Goal: Transaction & Acquisition: Purchase product/service

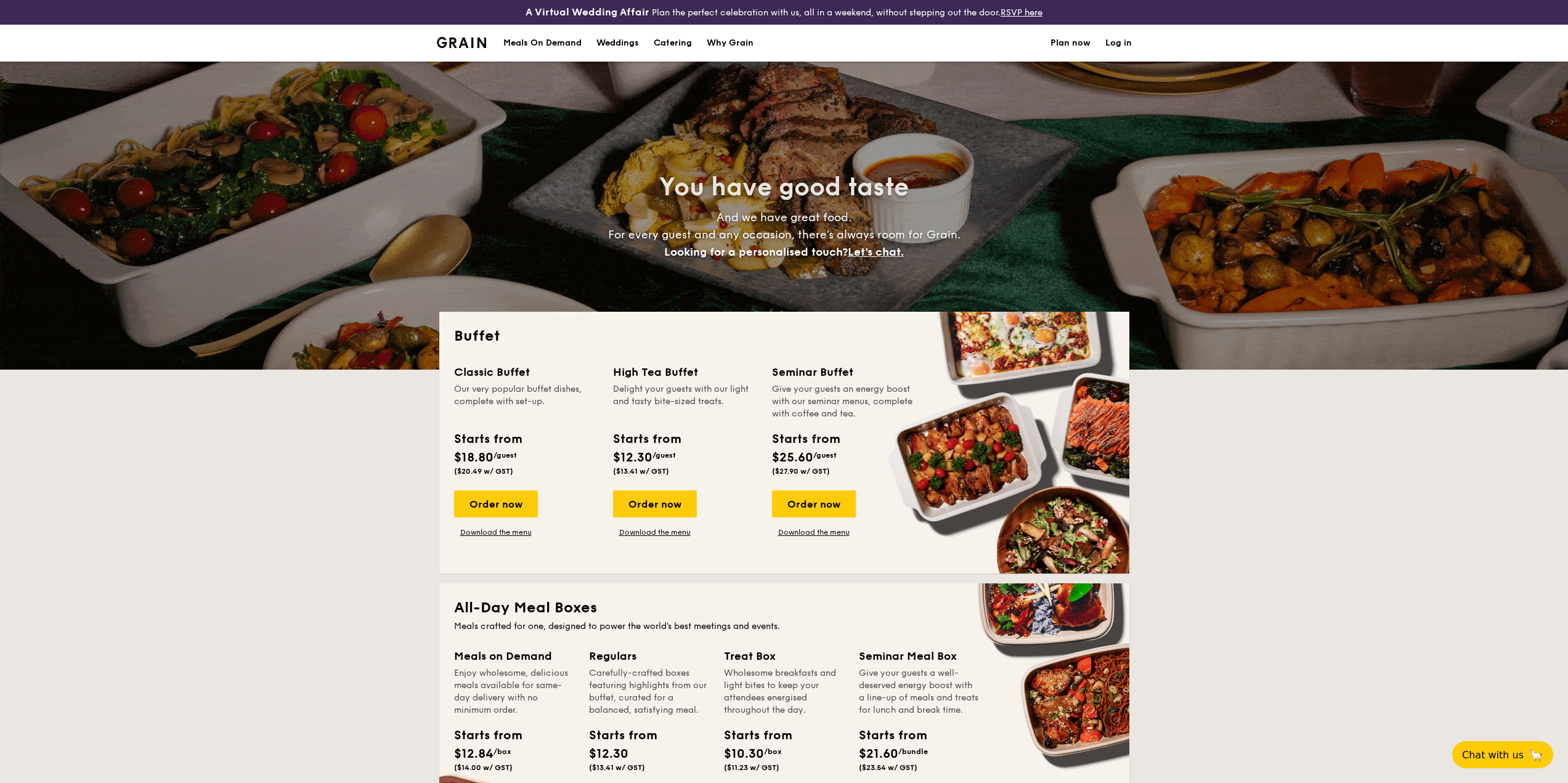
select select
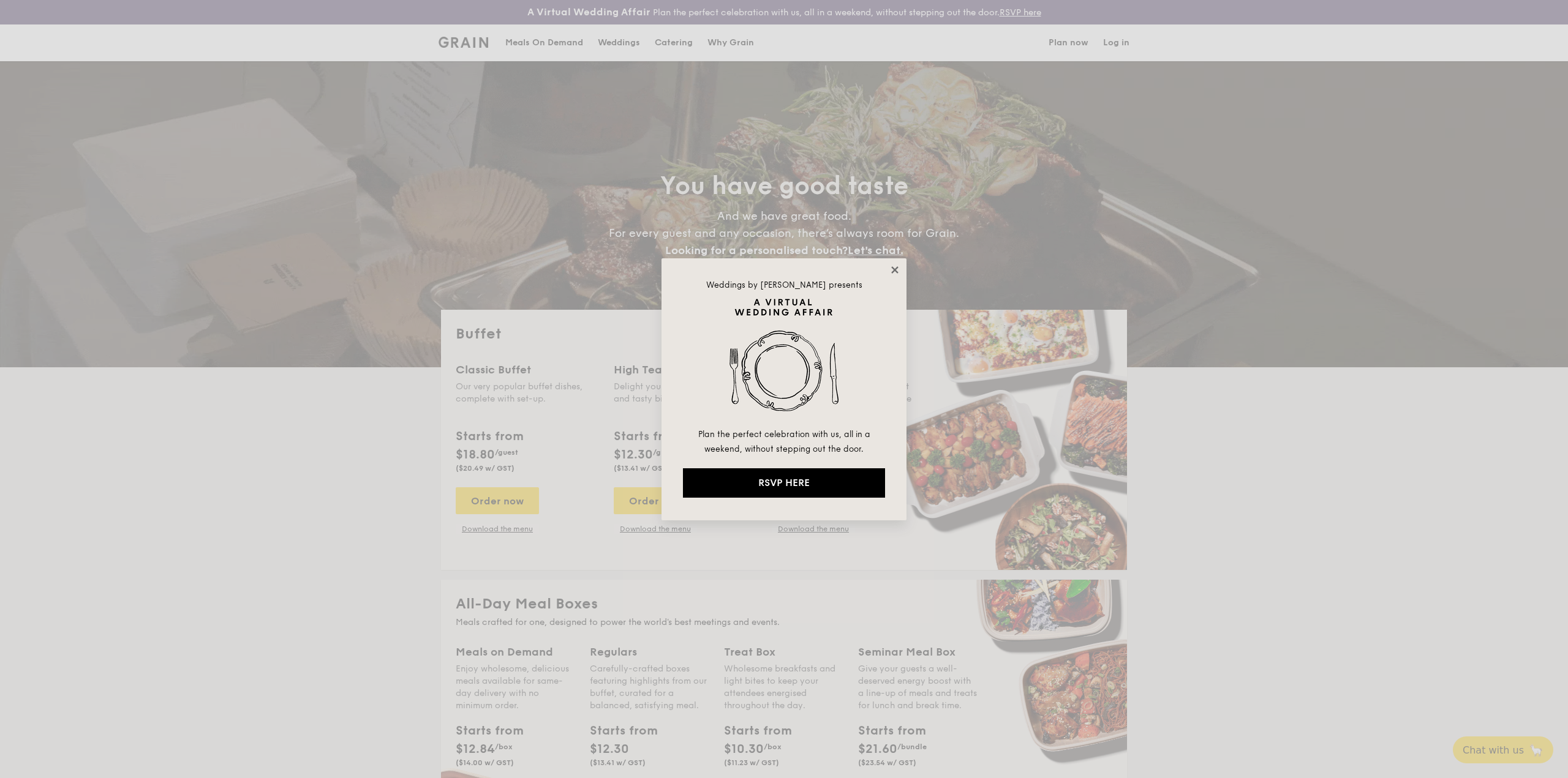
click at [896, 273] on icon at bounding box center [895, 270] width 11 height 11
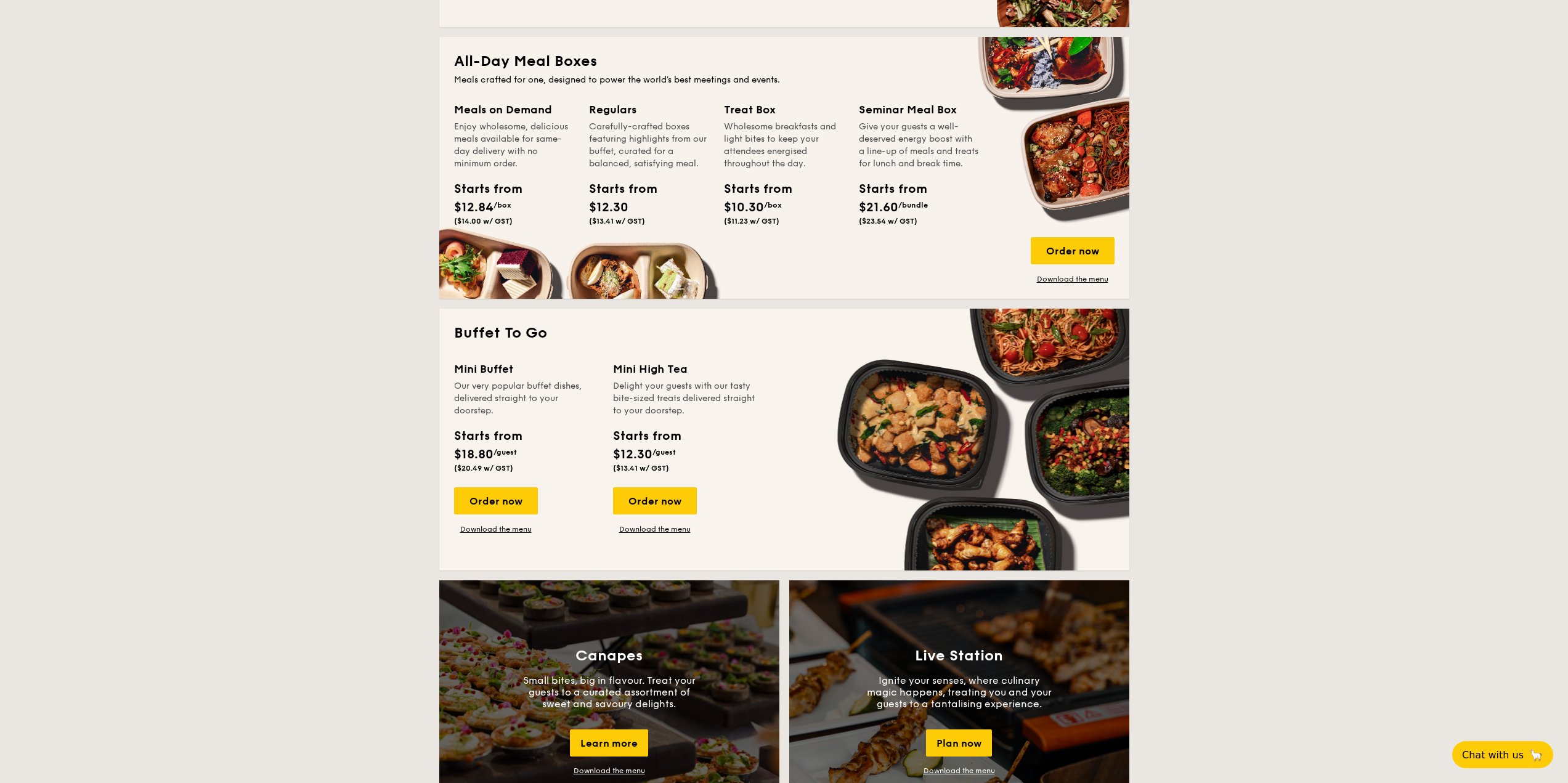
scroll to position [555, 0]
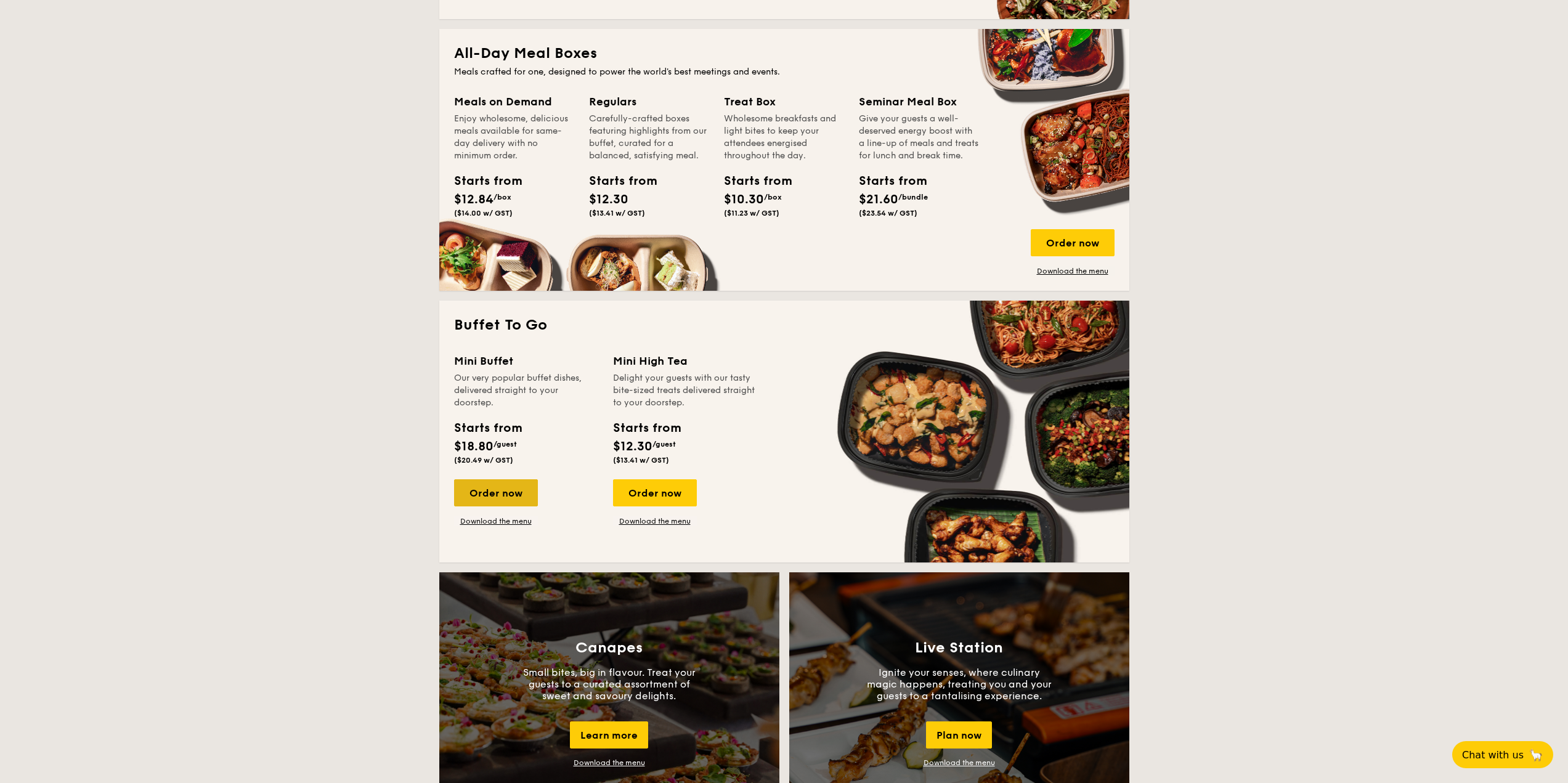
click at [487, 492] on div "Order now" at bounding box center [495, 492] width 84 height 27
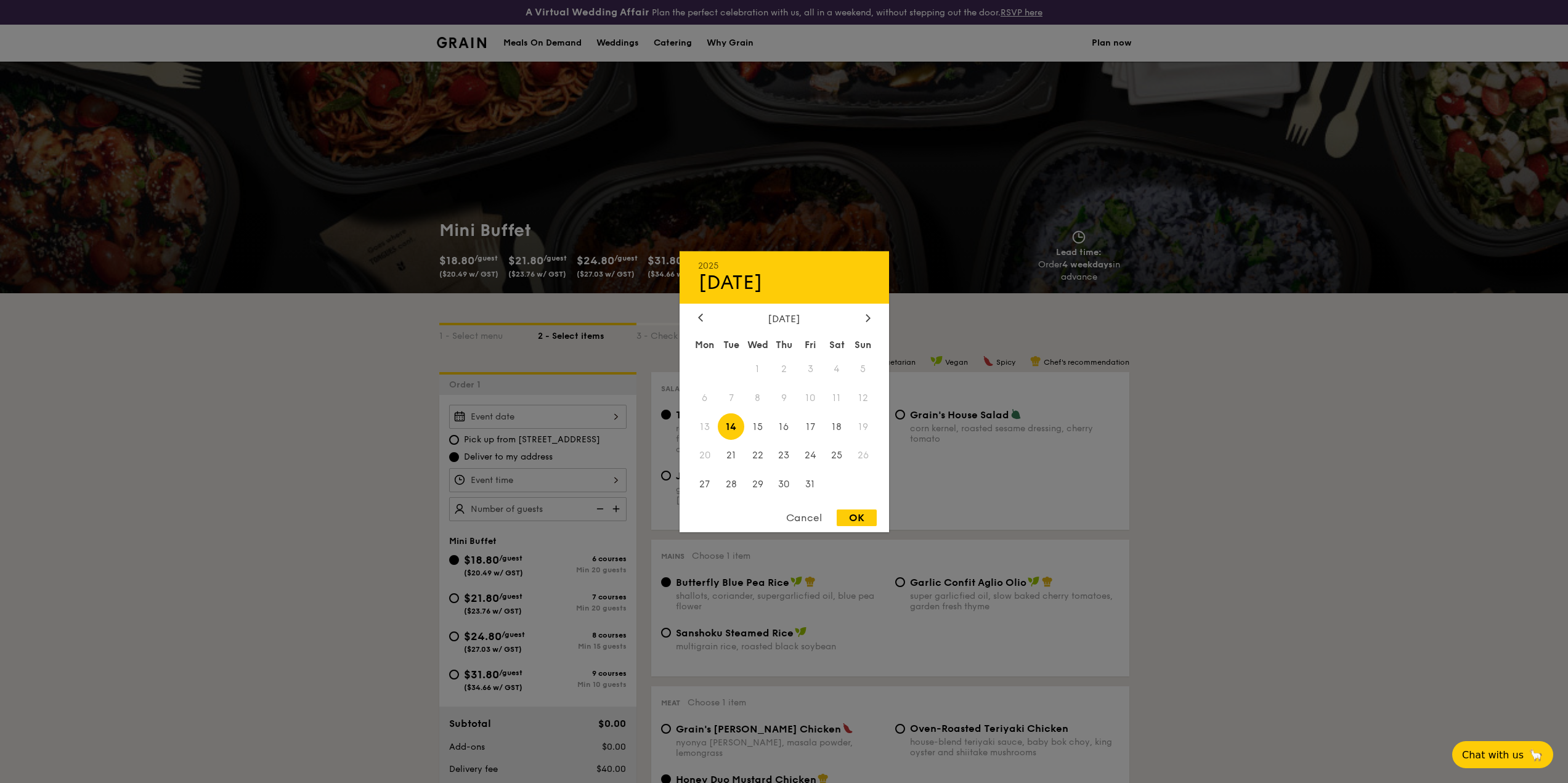
click at [607, 425] on div "2025 Oct [DATE] Tue Wed Thu Fri Sat Sun 1 2 3 4 5 6 7 8 9 10 11 12 13 14 15 16 …" at bounding box center [538, 416] width 177 height 24
click at [840, 423] on span "18" at bounding box center [837, 426] width 26 height 26
click at [852, 518] on div "OK" at bounding box center [857, 518] width 40 height 17
type input "[DATE]"
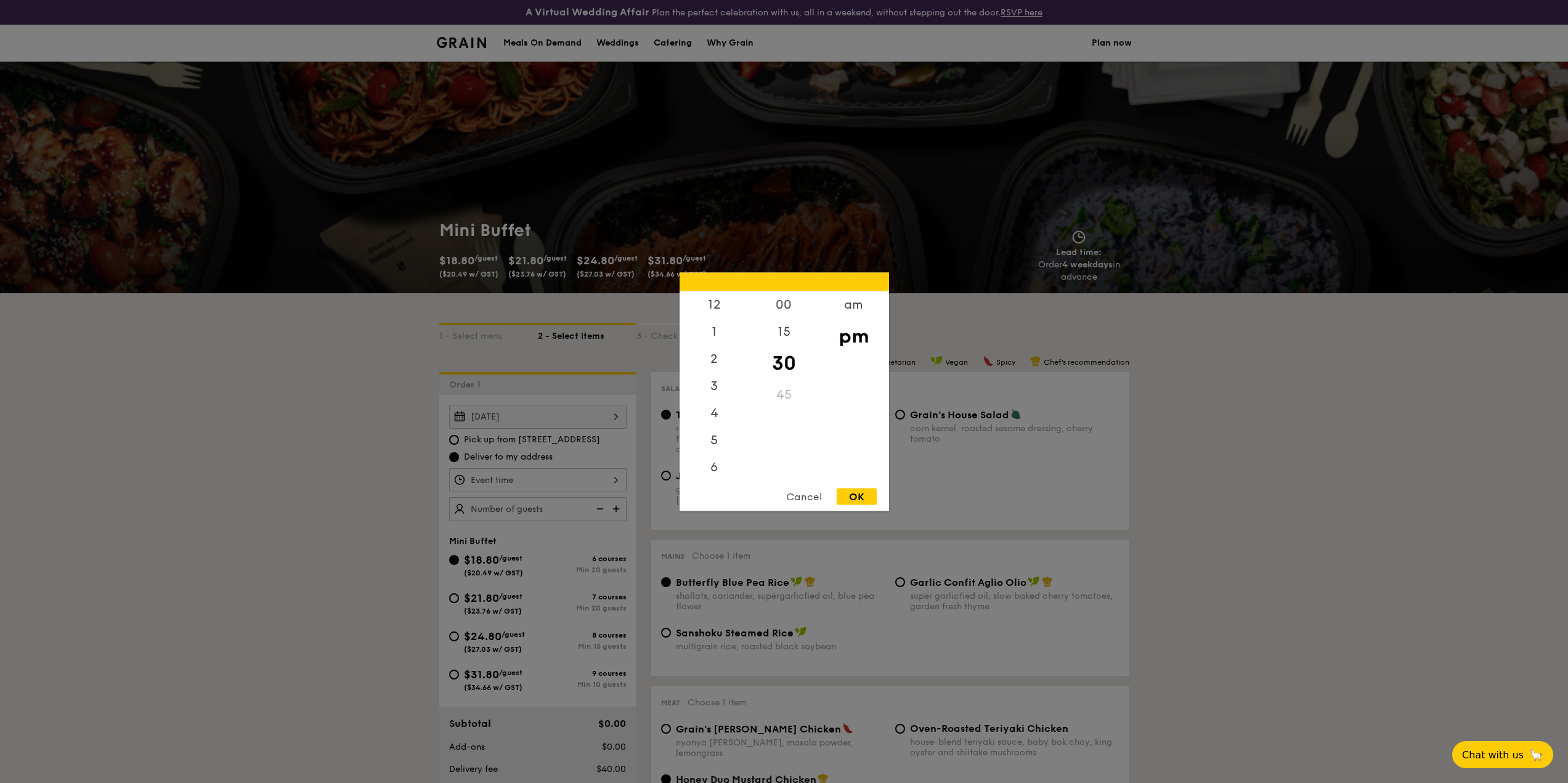
click at [559, 482] on div "12 1 2 3 4 5 6 7 8 9 10 11 00 15 30 45 am pm Cancel OK" at bounding box center [538, 479] width 177 height 24
drag, startPoint x: 842, startPoint y: 358, endPoint x: 852, endPoint y: 408, distance: 51.0
click at [852, 408] on div "am pm" at bounding box center [854, 384] width 70 height 188
drag, startPoint x: 717, startPoint y: 401, endPoint x: 720, endPoint y: 345, distance: 56.1
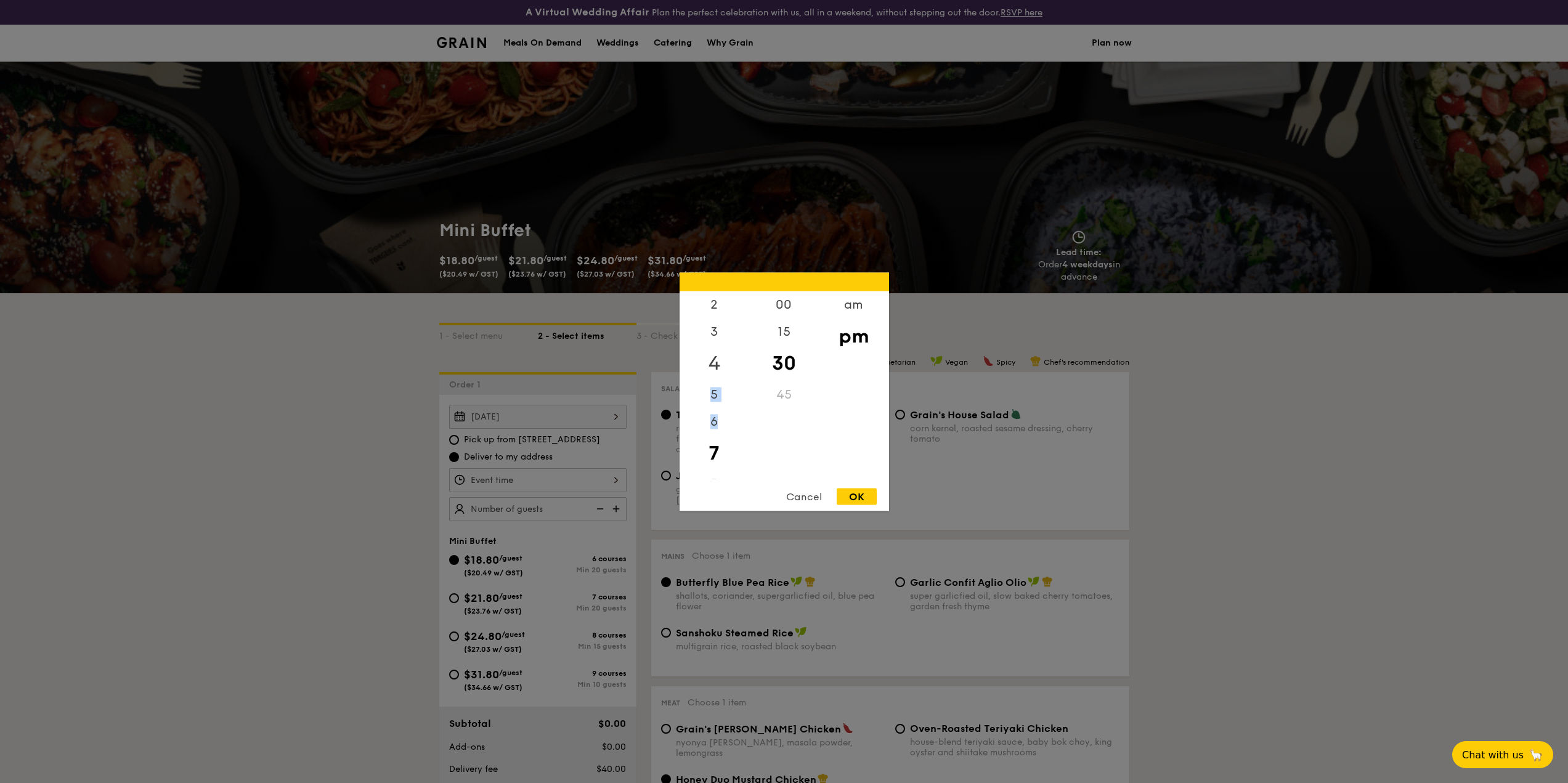
click at [720, 345] on div "12 1 2 3 4 5 6 7 8 9 10 11" at bounding box center [714, 384] width 70 height 188
click at [709, 465] on div "11" at bounding box center [714, 465] width 70 height 27
click at [718, 462] on div "11" at bounding box center [714, 465] width 70 height 27
click at [715, 432] on div "10" at bounding box center [714, 438] width 70 height 27
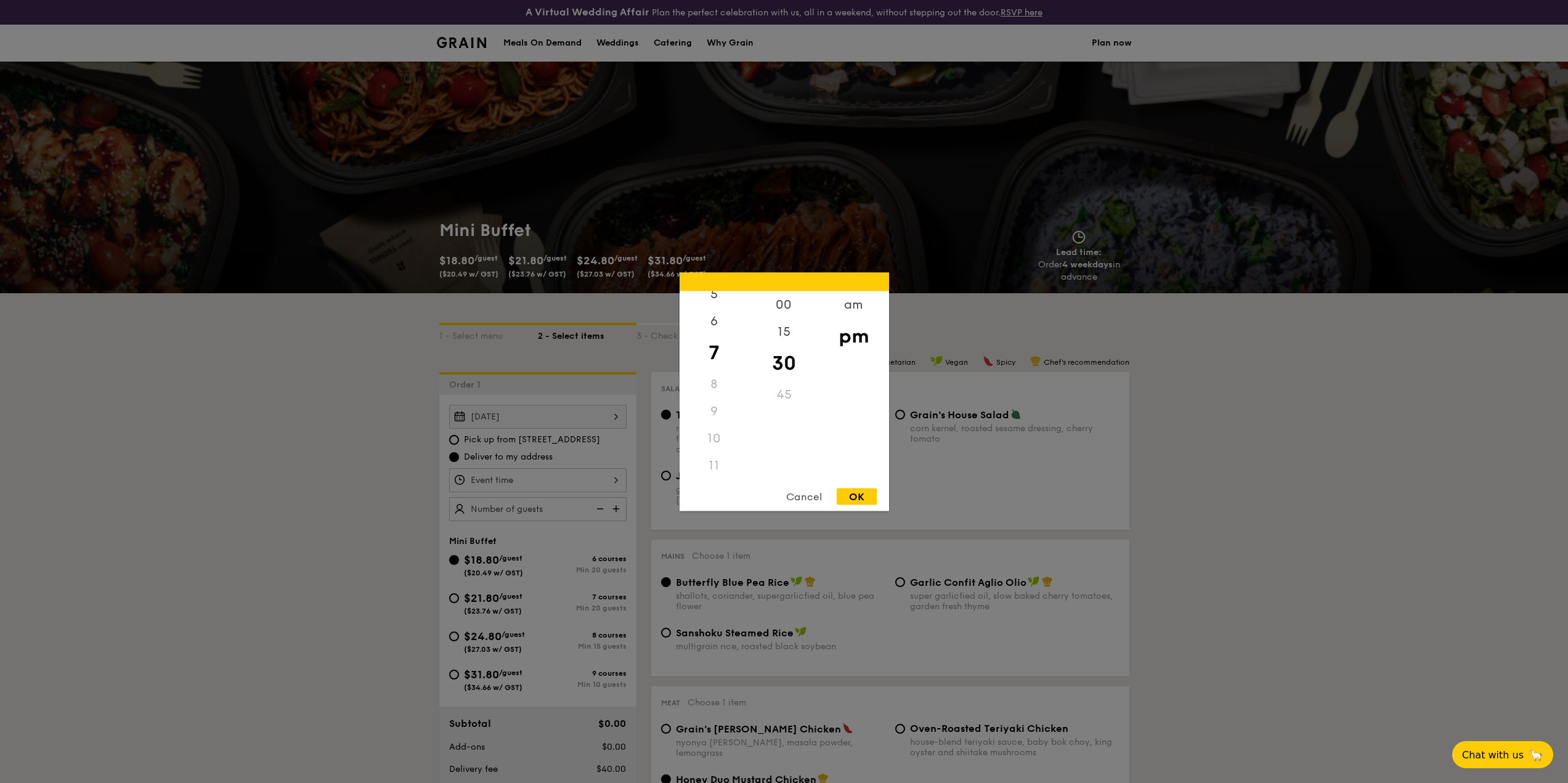
click at [715, 437] on div "10" at bounding box center [714, 438] width 70 height 27
click at [710, 383] on div "8" at bounding box center [714, 384] width 70 height 27
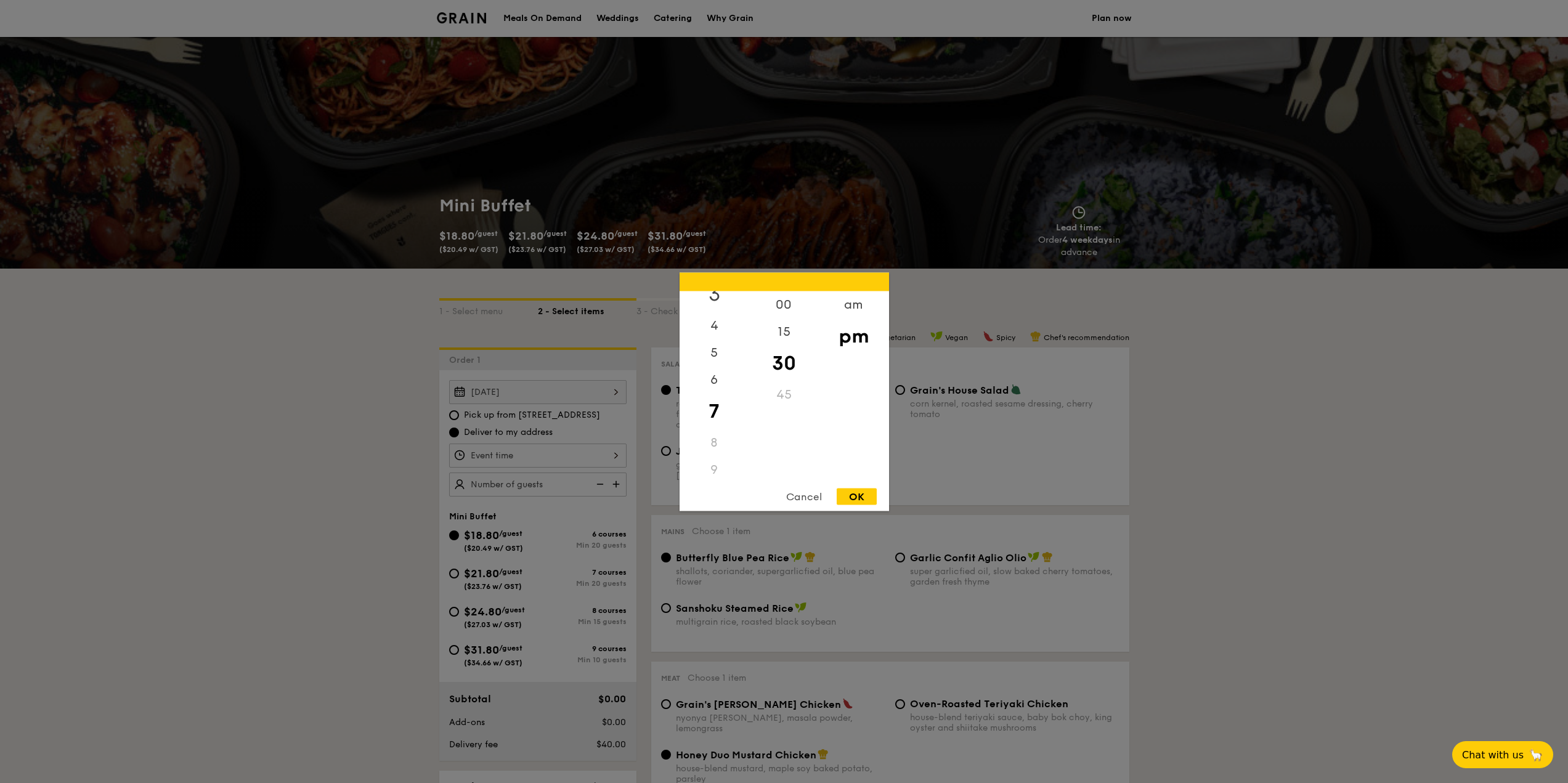
scroll to position [0, 0]
click at [850, 309] on div "am" at bounding box center [854, 308] width 70 height 36
click at [715, 470] on div "11" at bounding box center [714, 470] width 70 height 36
click at [859, 494] on div "OK" at bounding box center [857, 496] width 40 height 17
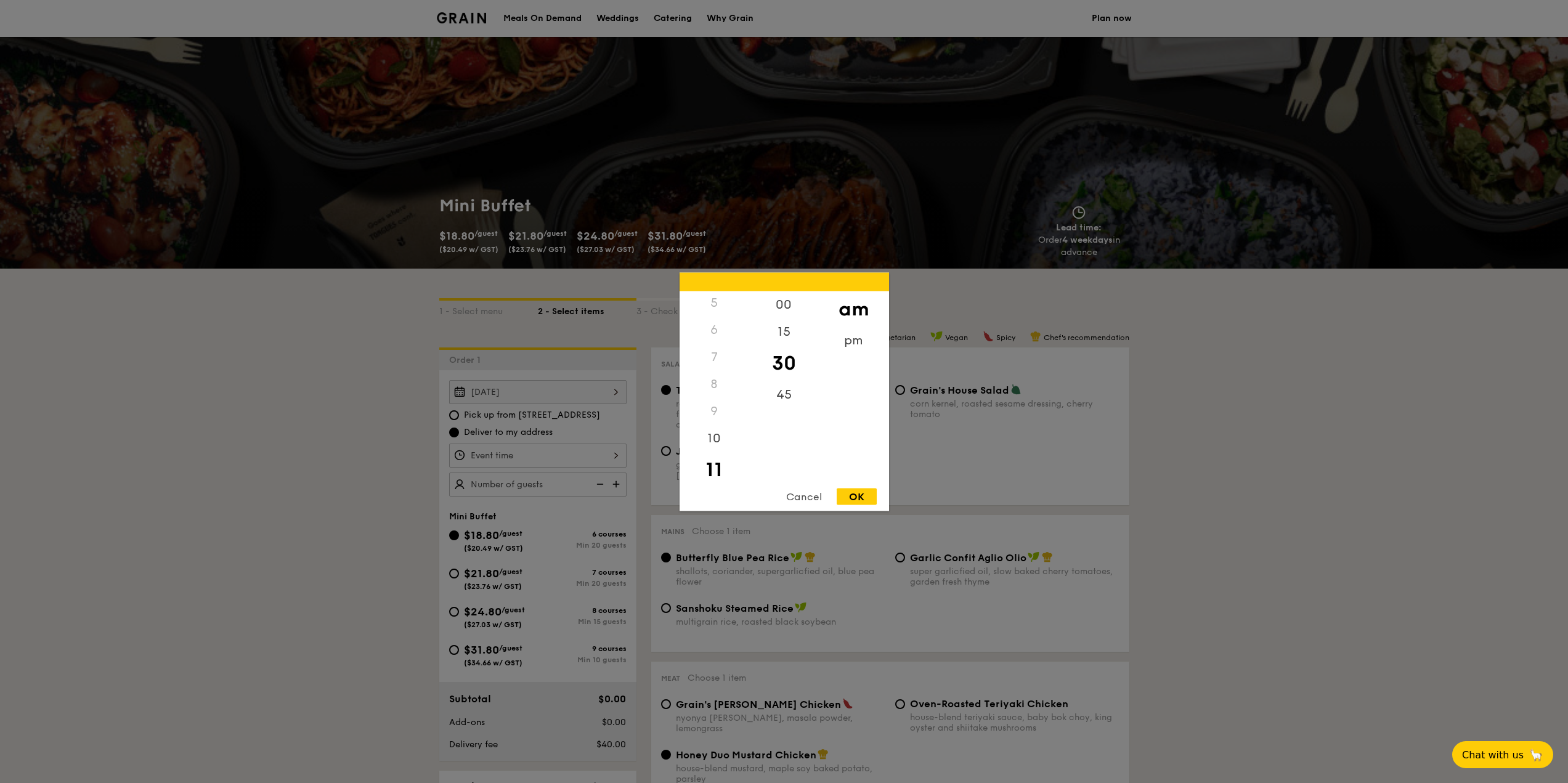
type input "11:30AM"
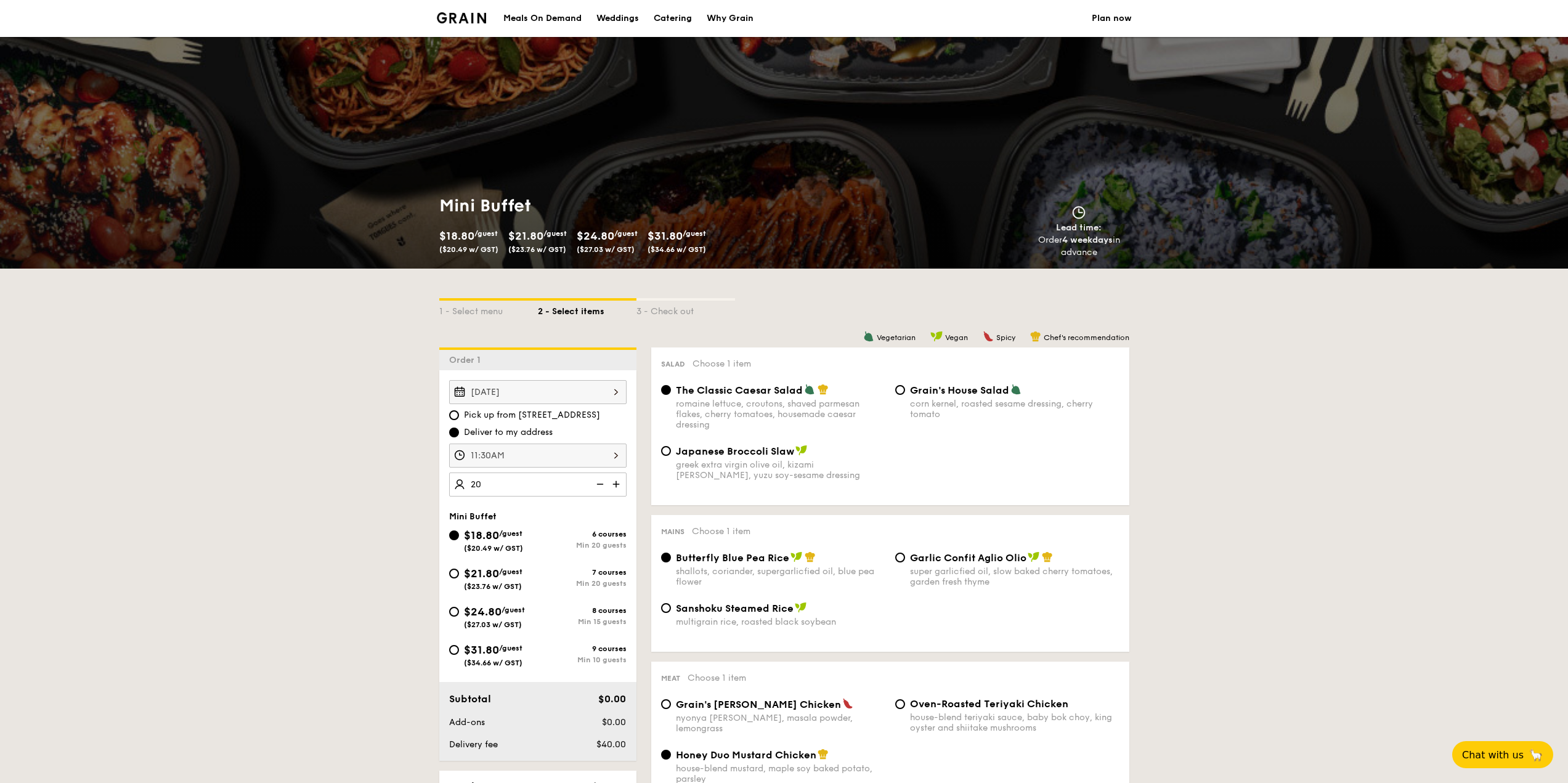
type input "20 guests"
click at [509, 573] on span "/guest" at bounding box center [510, 572] width 24 height 8
click at [459, 573] on input "$21.80 /guest ($23.76 w/ GST) 7 courses Min 20 guests" at bounding box center [454, 574] width 9 height 9
radio input "true"
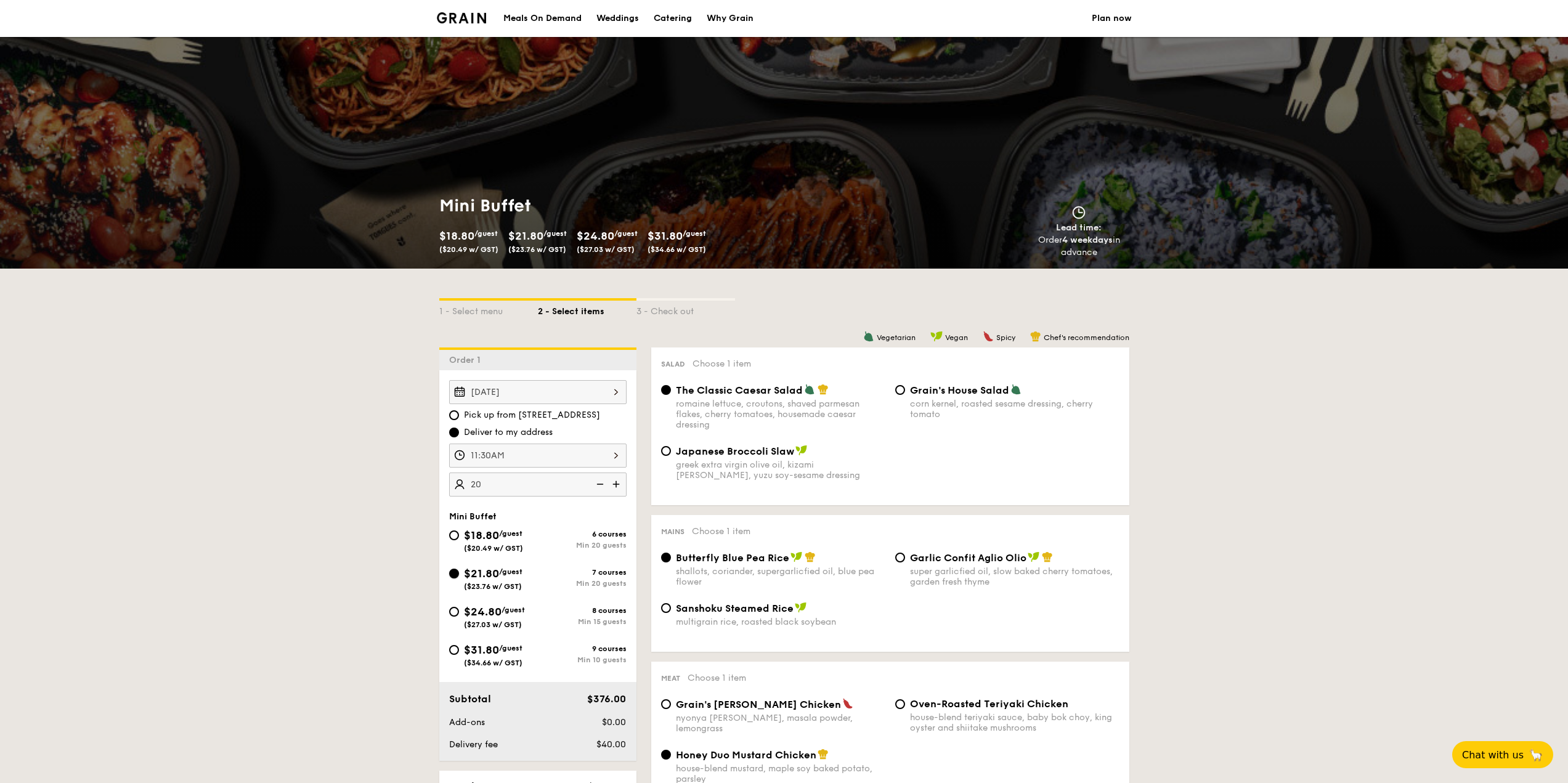
radio input "true"
radio input "false"
radio input "true"
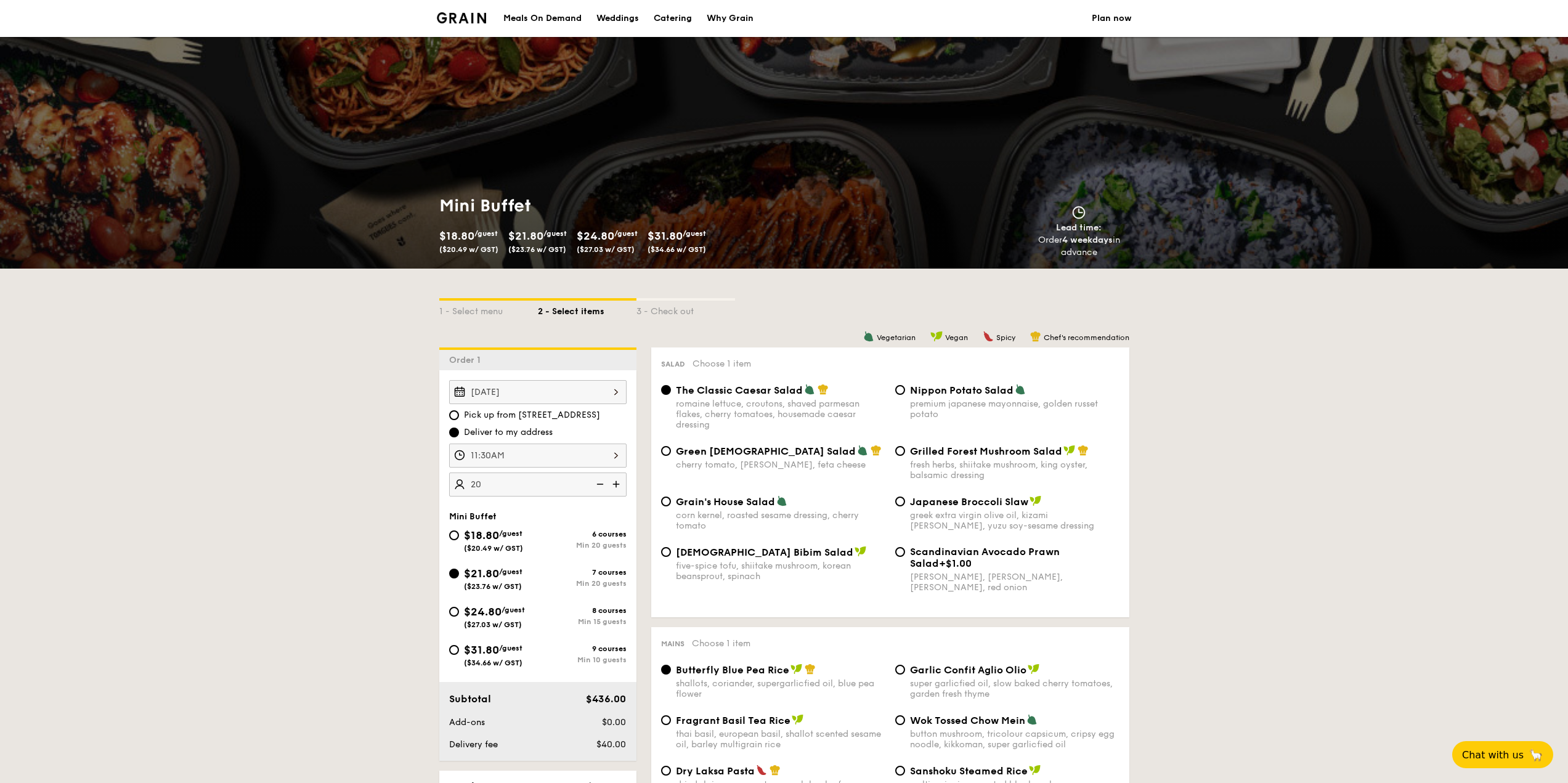
click at [502, 617] on span "$24.80" at bounding box center [483, 611] width 38 height 13
click at [459, 617] on input "$24.80 /guest ($27.03 w/ GST) 8 courses Min 15 guests" at bounding box center [454, 611] width 9 height 9
radio input "true"
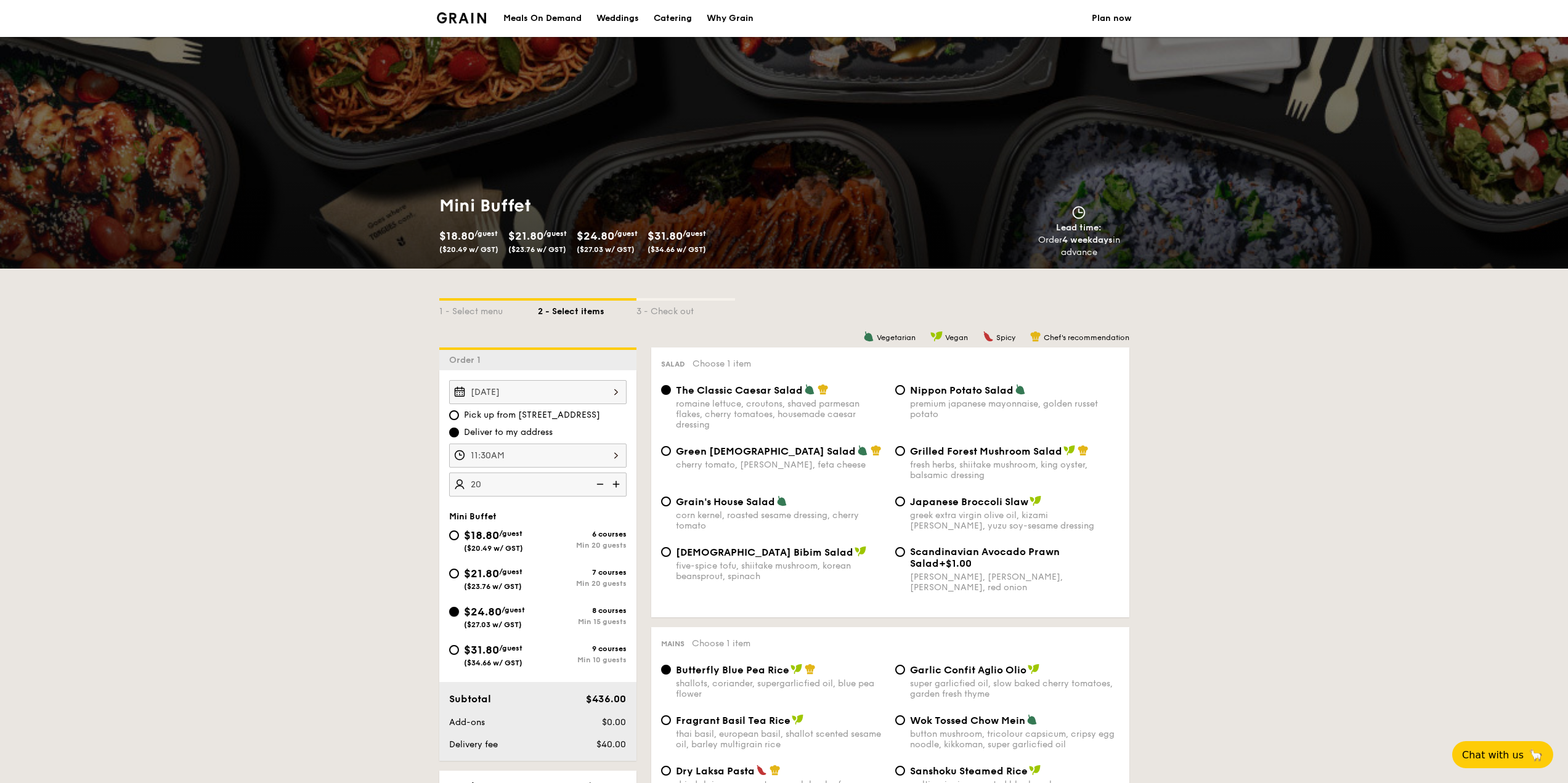
radio input "true"
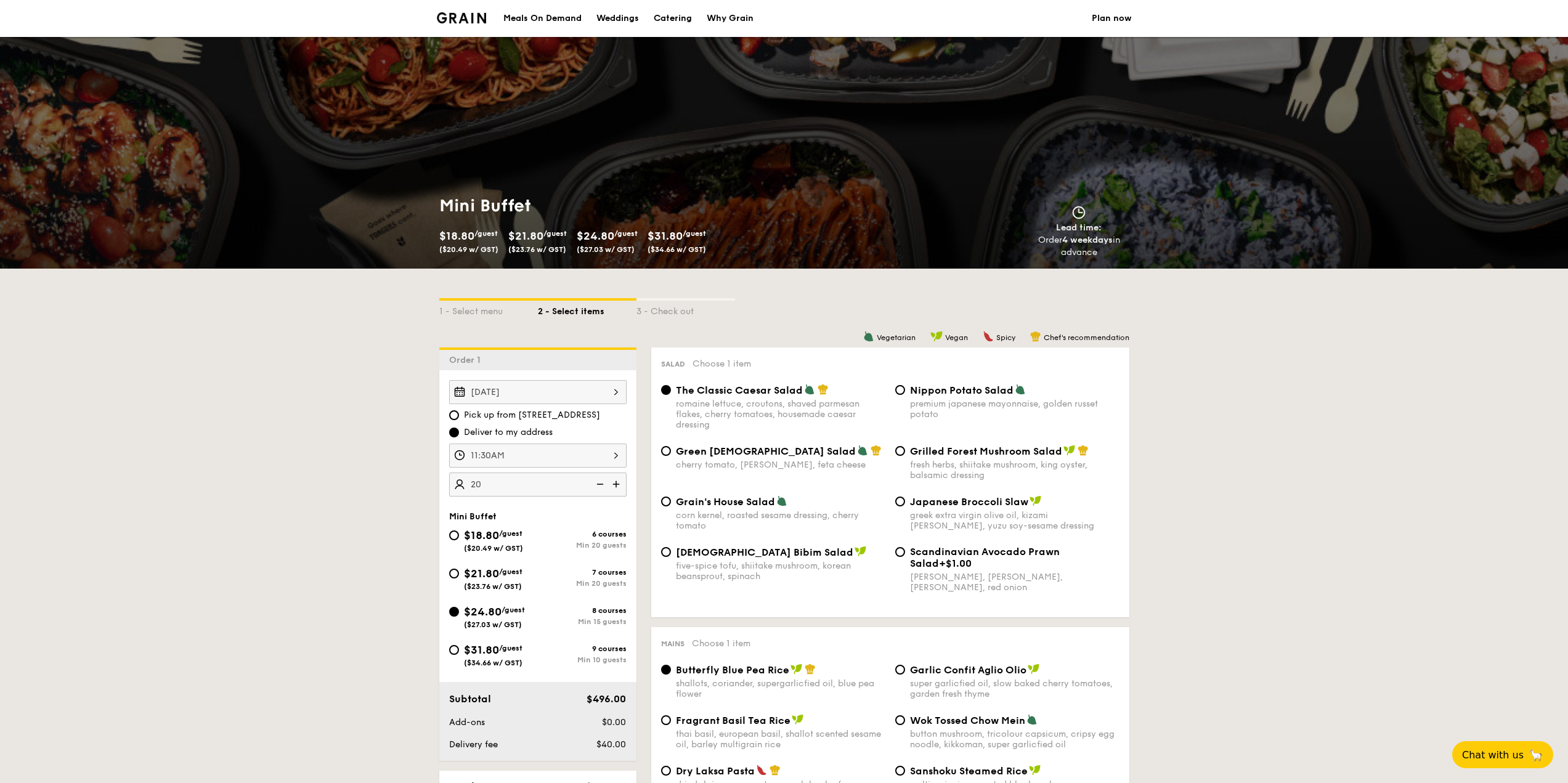
click at [509, 579] on div "$21.80 /guest ($23.76 w/ GST)" at bounding box center [493, 577] width 58 height 25
click at [459, 578] on input "$21.80 /guest ($23.76 w/ GST) 7 courses Min 20 guests" at bounding box center [454, 574] width 9 height 9
radio input "true"
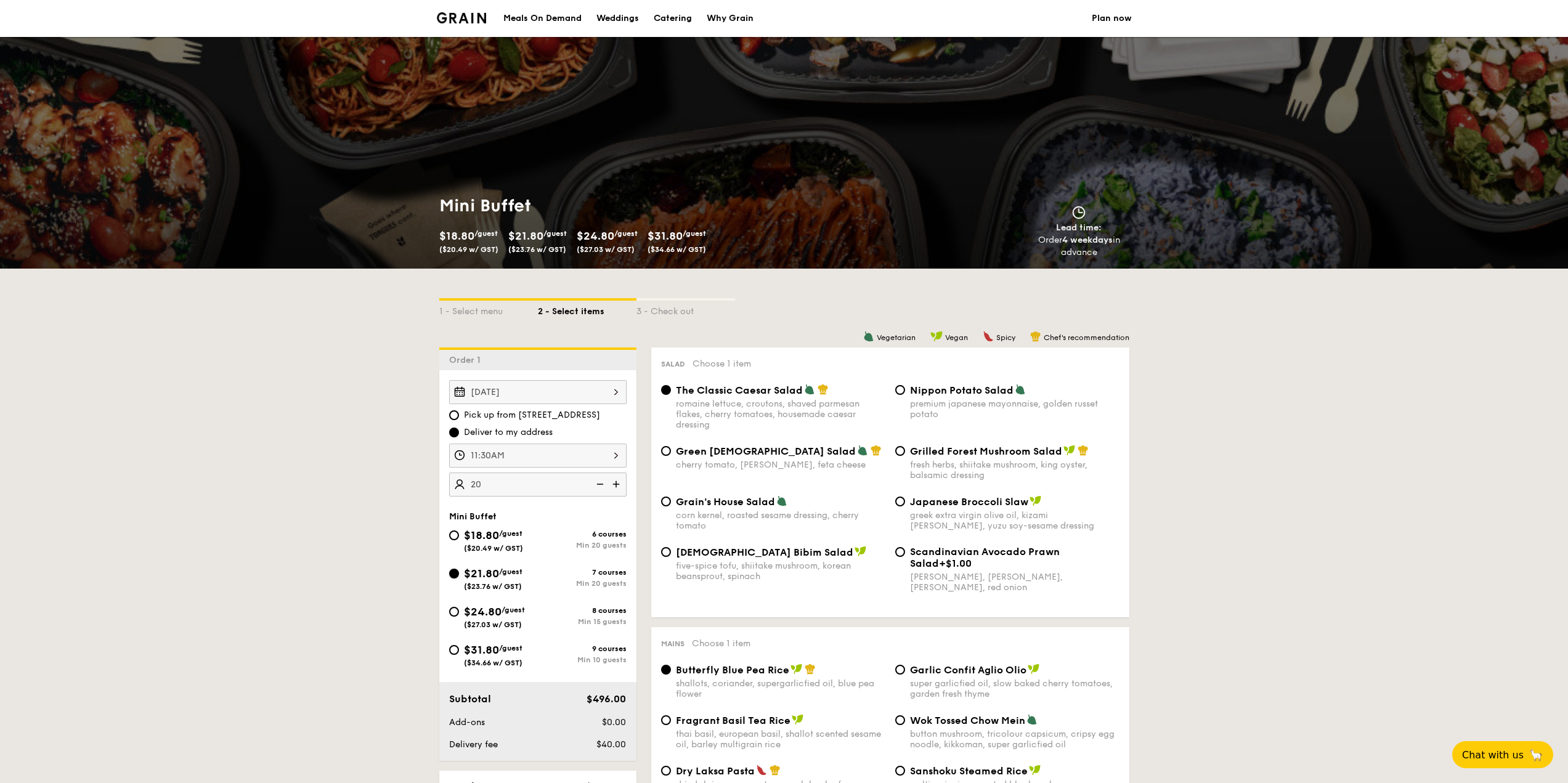
radio input "true"
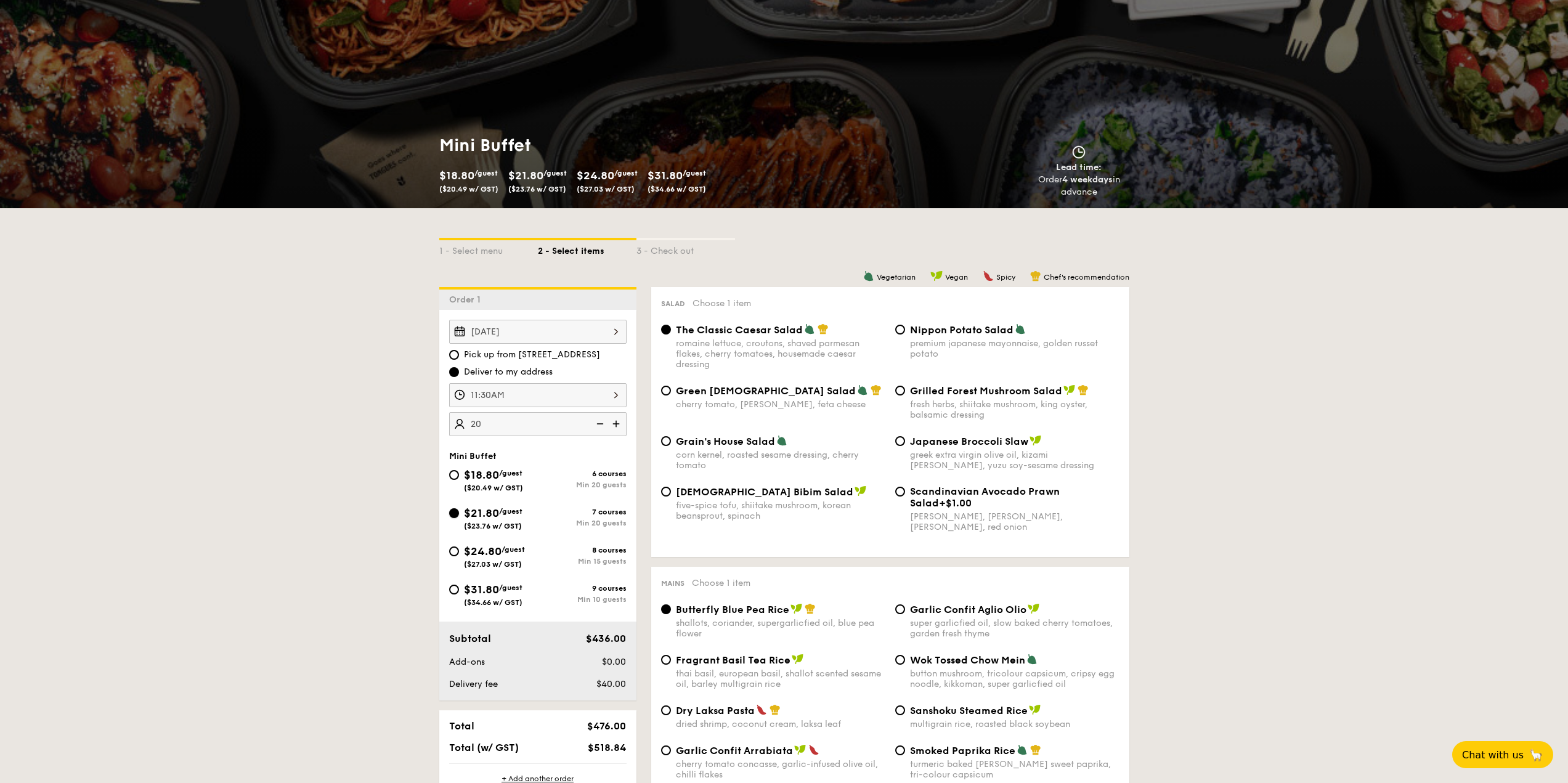
scroll to position [25, 0]
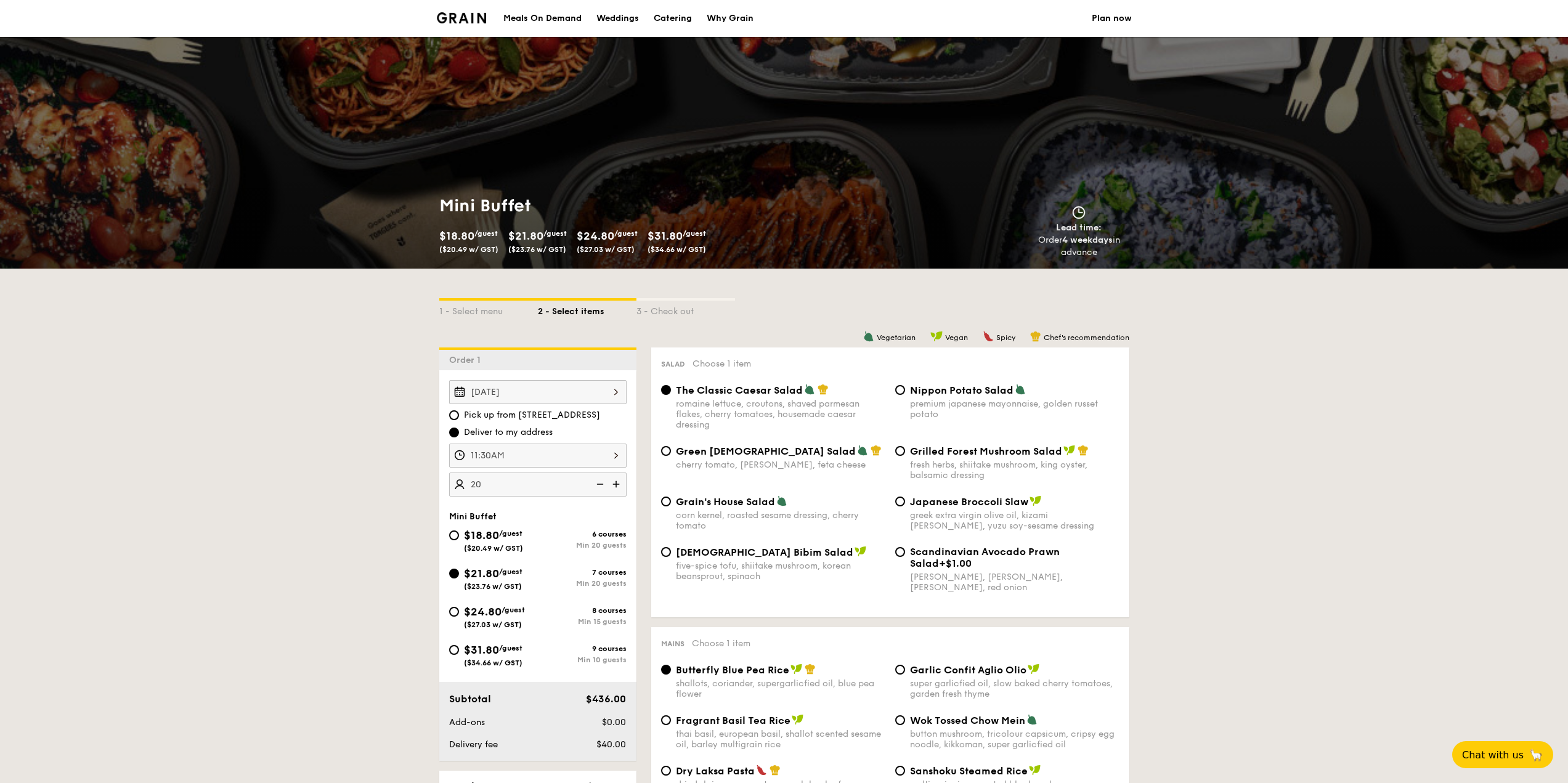
click at [745, 558] on div "Korean Bibim Salad five-spice tofu, shiitake mushroom, korean beansprout, spina…" at bounding box center [780, 564] width 209 height 36
click at [671, 557] on input "Korean Bibim Salad five-spice tofu, shiitake mushroom, korean beansprout, spina…" at bounding box center [666, 552] width 9 height 9
radio input "true"
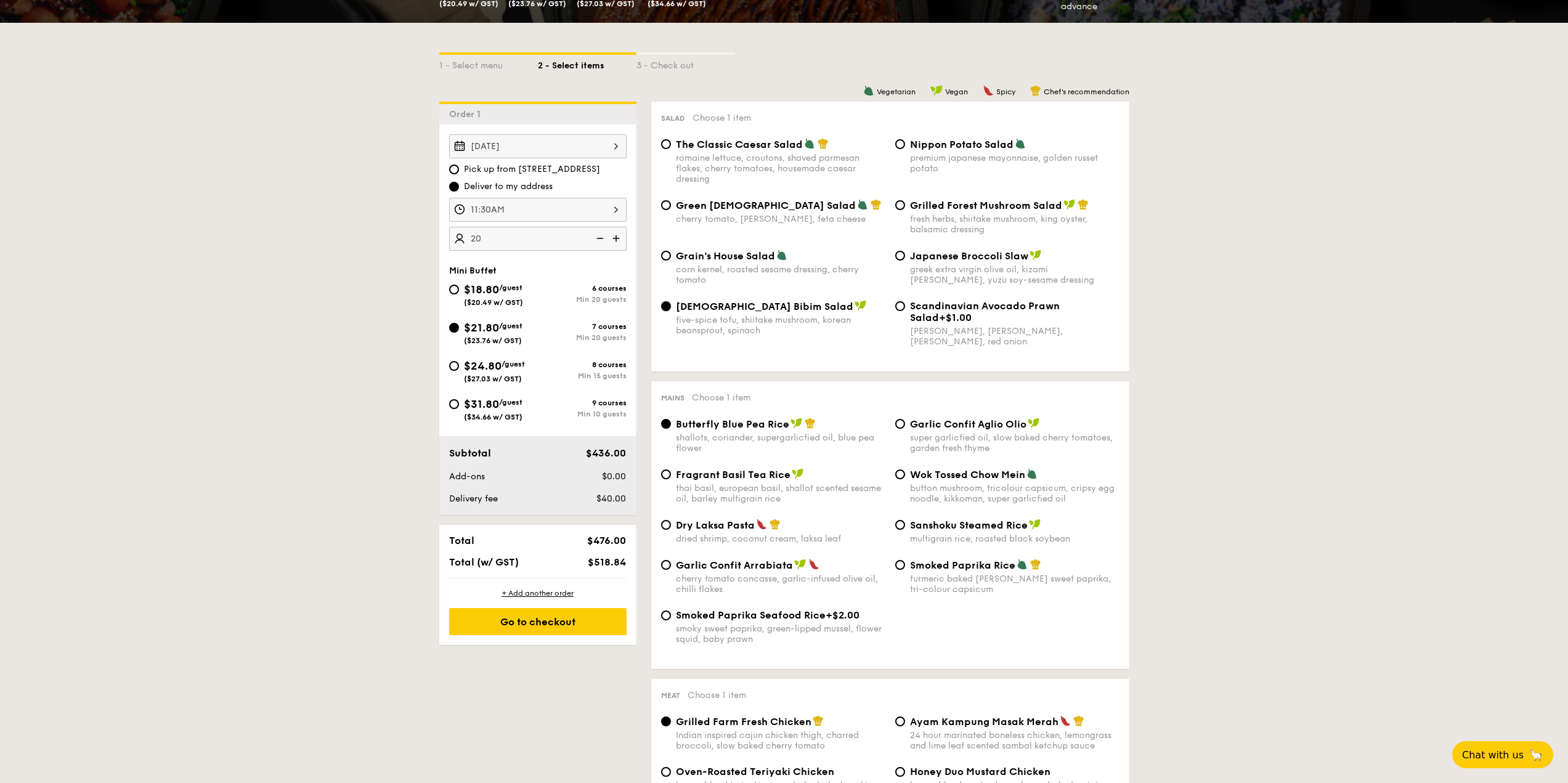
scroll to position [271, 0]
click at [717, 530] on div "Dry Laksa Pasta dried shrimp, coconut cream, laksa leaf" at bounding box center [780, 530] width 209 height 25
click at [671, 529] on input "Dry Laksa Pasta dried shrimp, coconut cream, laksa leaf" at bounding box center [666, 525] width 9 height 9
radio input "true"
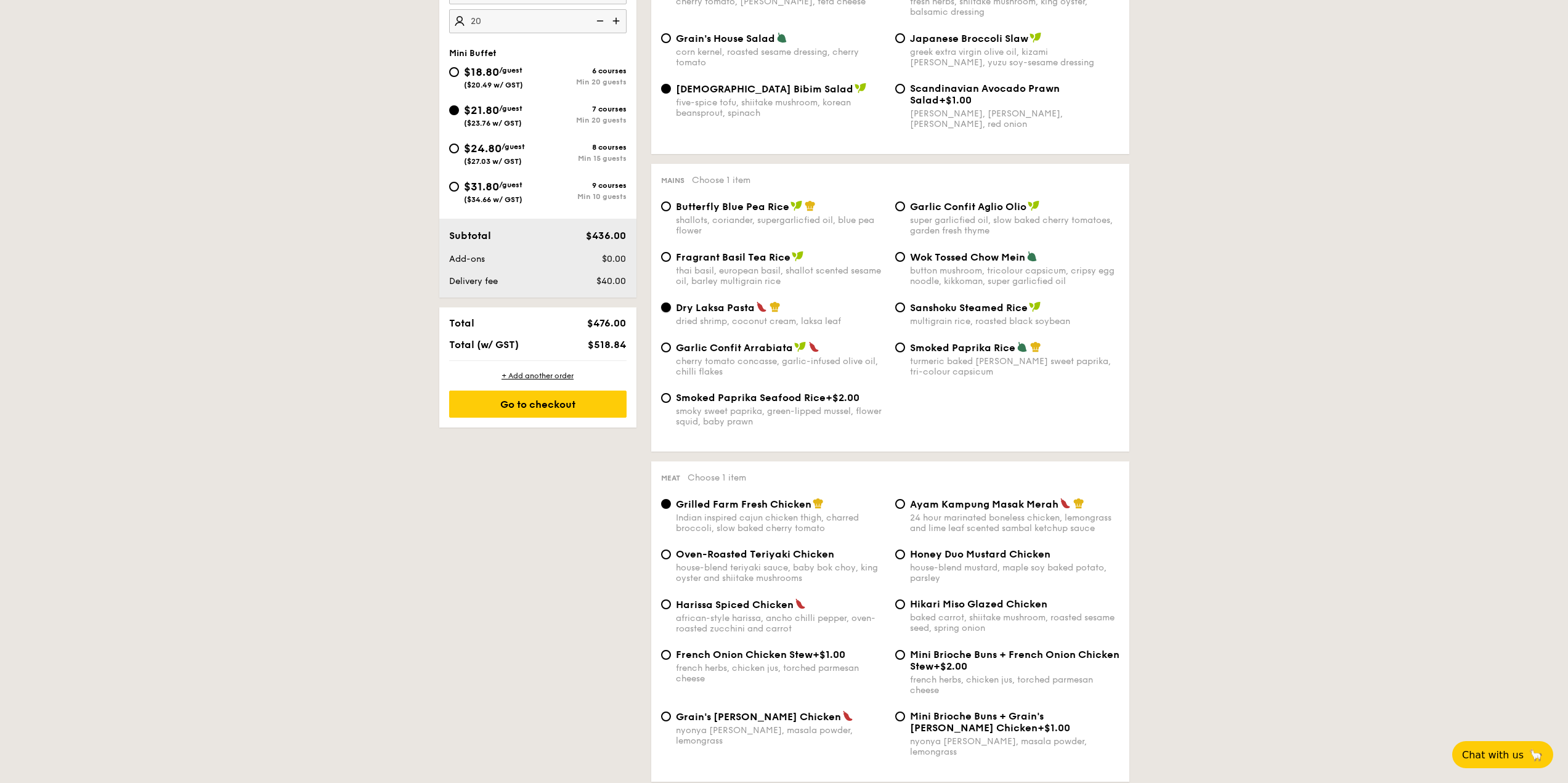
scroll to position [579, 0]
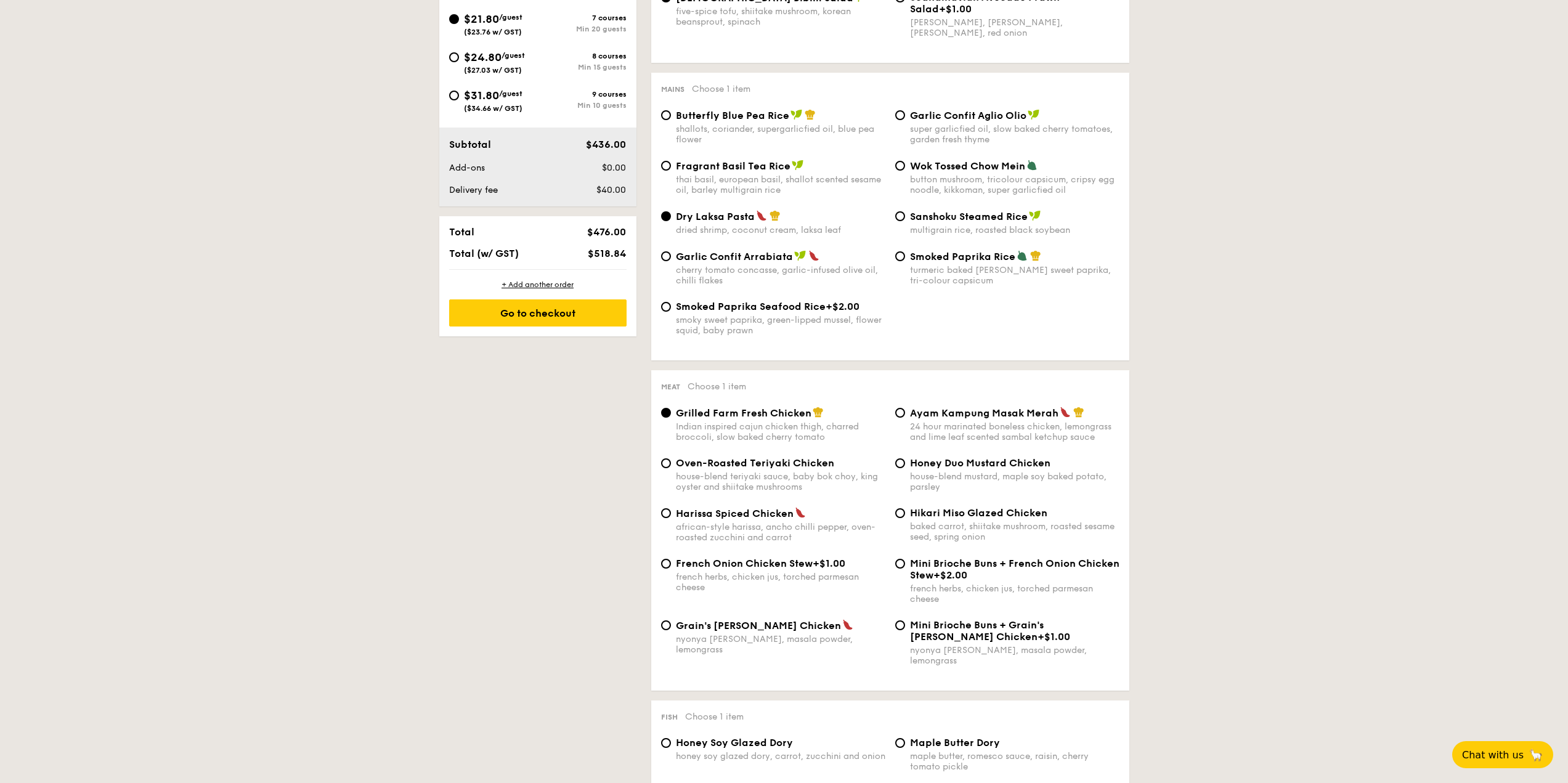
click at [757, 626] on span "Grain's [PERSON_NAME] Chicken" at bounding box center [758, 625] width 165 height 11
click at [671, 626] on input "Grain's [PERSON_NAME] Chicken nyonya [PERSON_NAME], masala powder, lemongrass" at bounding box center [666, 625] width 9 height 9
radio input "true"
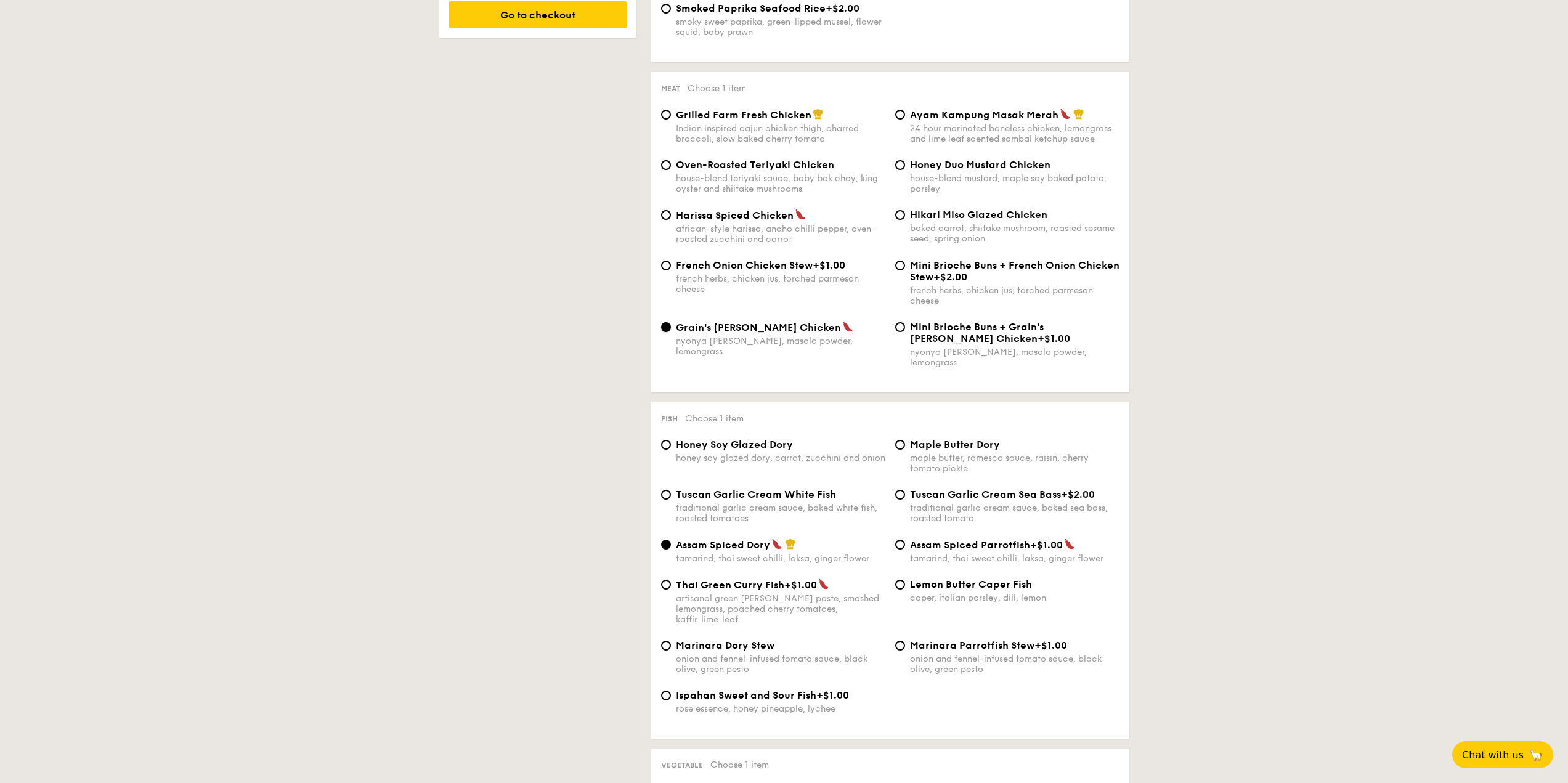
scroll to position [888, 0]
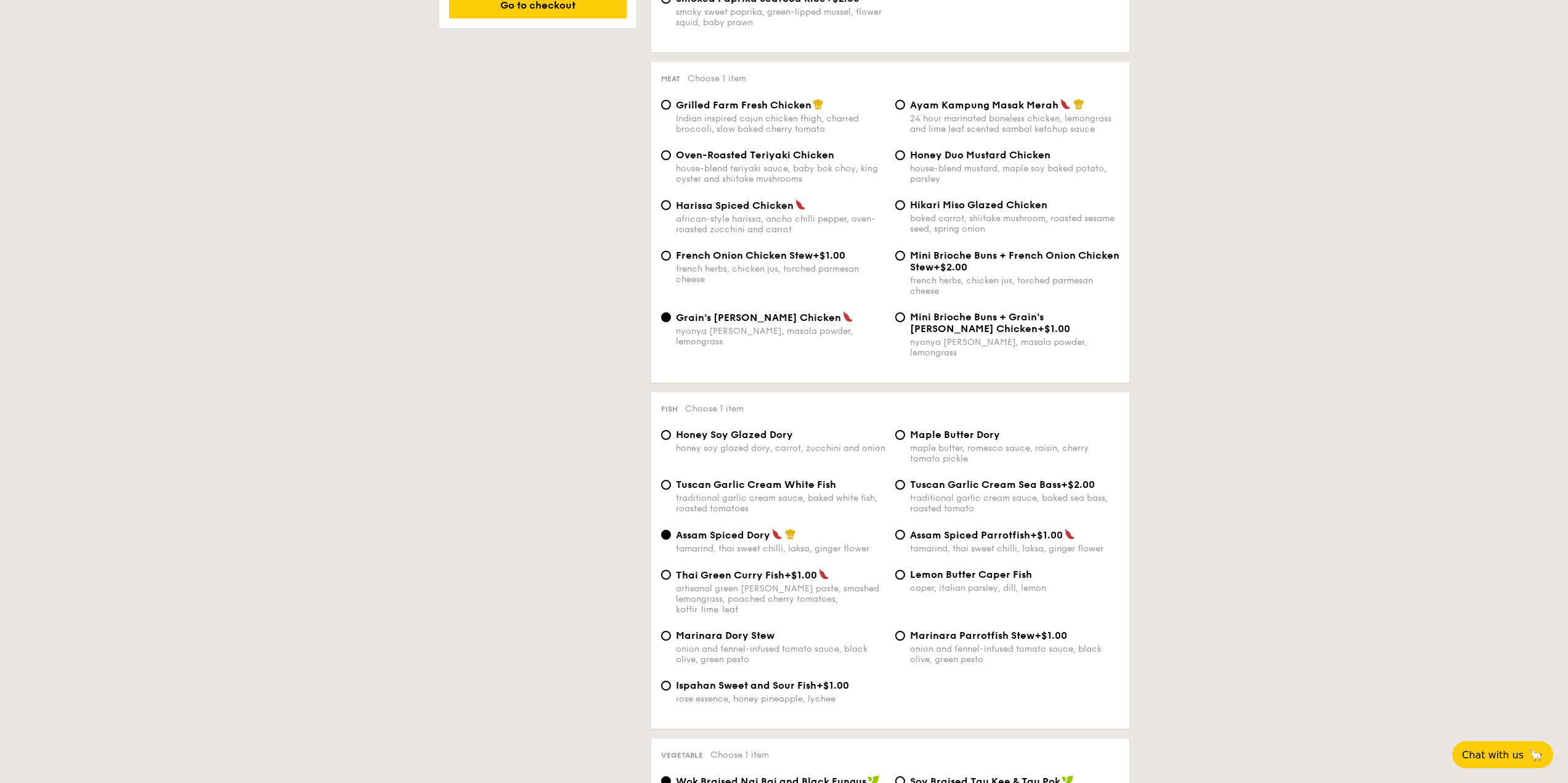
click at [775, 429] on span "Honey Soy Glazed Dory" at bounding box center [734, 435] width 117 height 11
click at [671, 430] on input "Honey Soy Glazed Dory honey soy glazed dory, carrot, zucchini and onion" at bounding box center [666, 435] width 9 height 9
radio input "true"
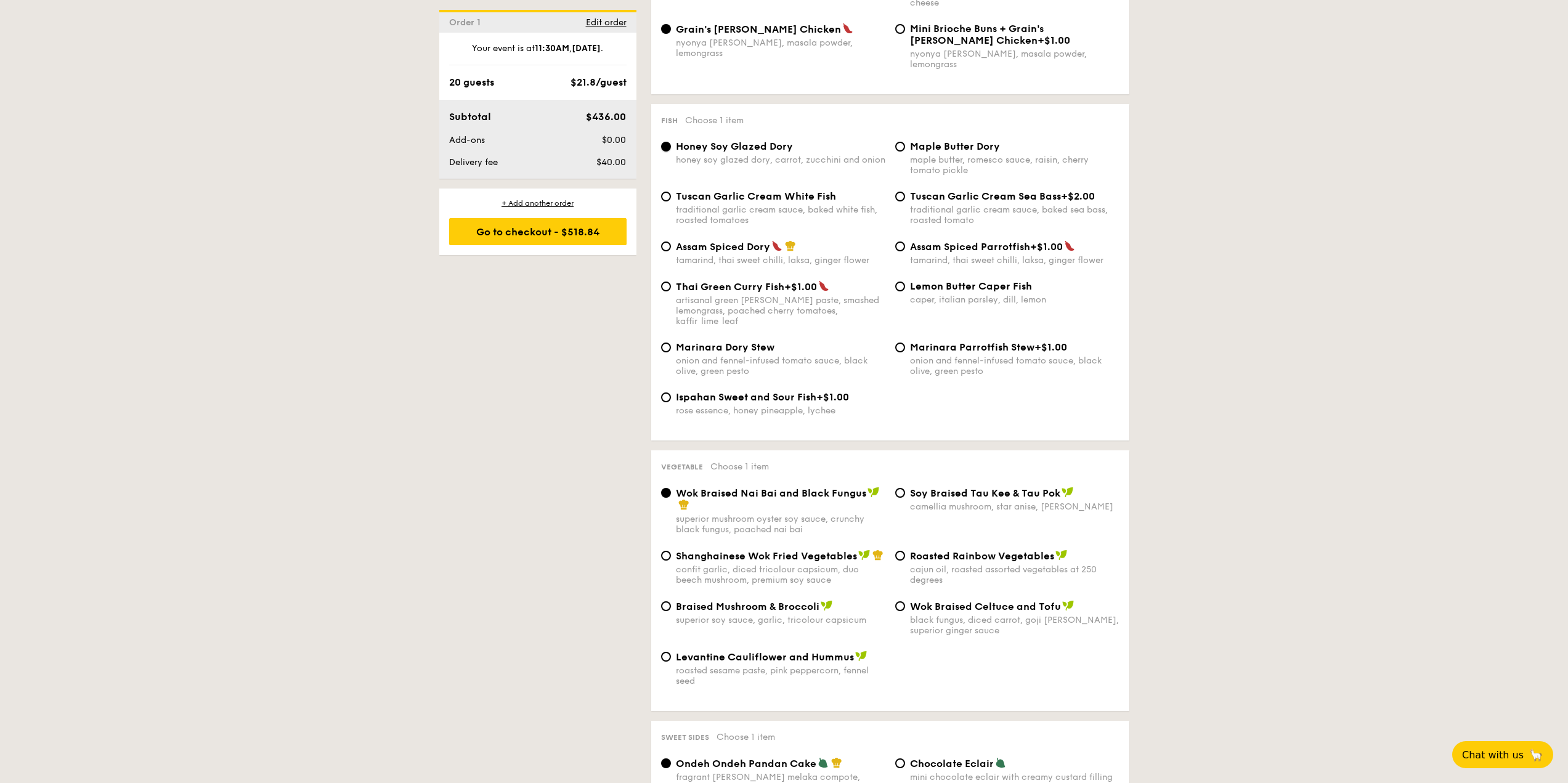
scroll to position [1195, 0]
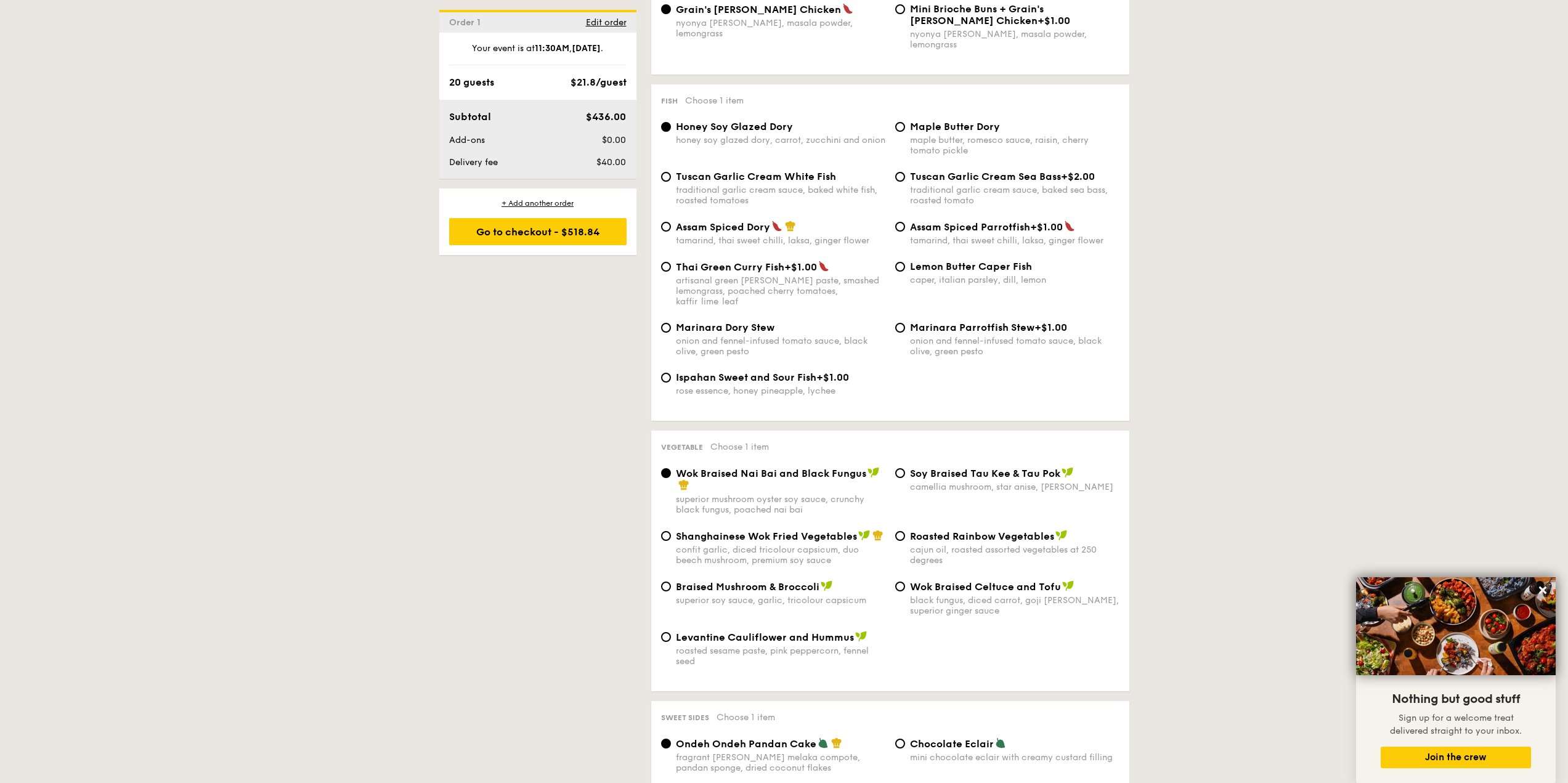
click at [771, 581] on span "Braised Mushroom & Broccoli" at bounding box center [747, 587] width 143 height 11
click at [671, 582] on input "Braised Mushroom & Broccoli superior soy sauce, garlic, tricolour capsicum" at bounding box center [666, 587] width 9 height 9
radio input "true"
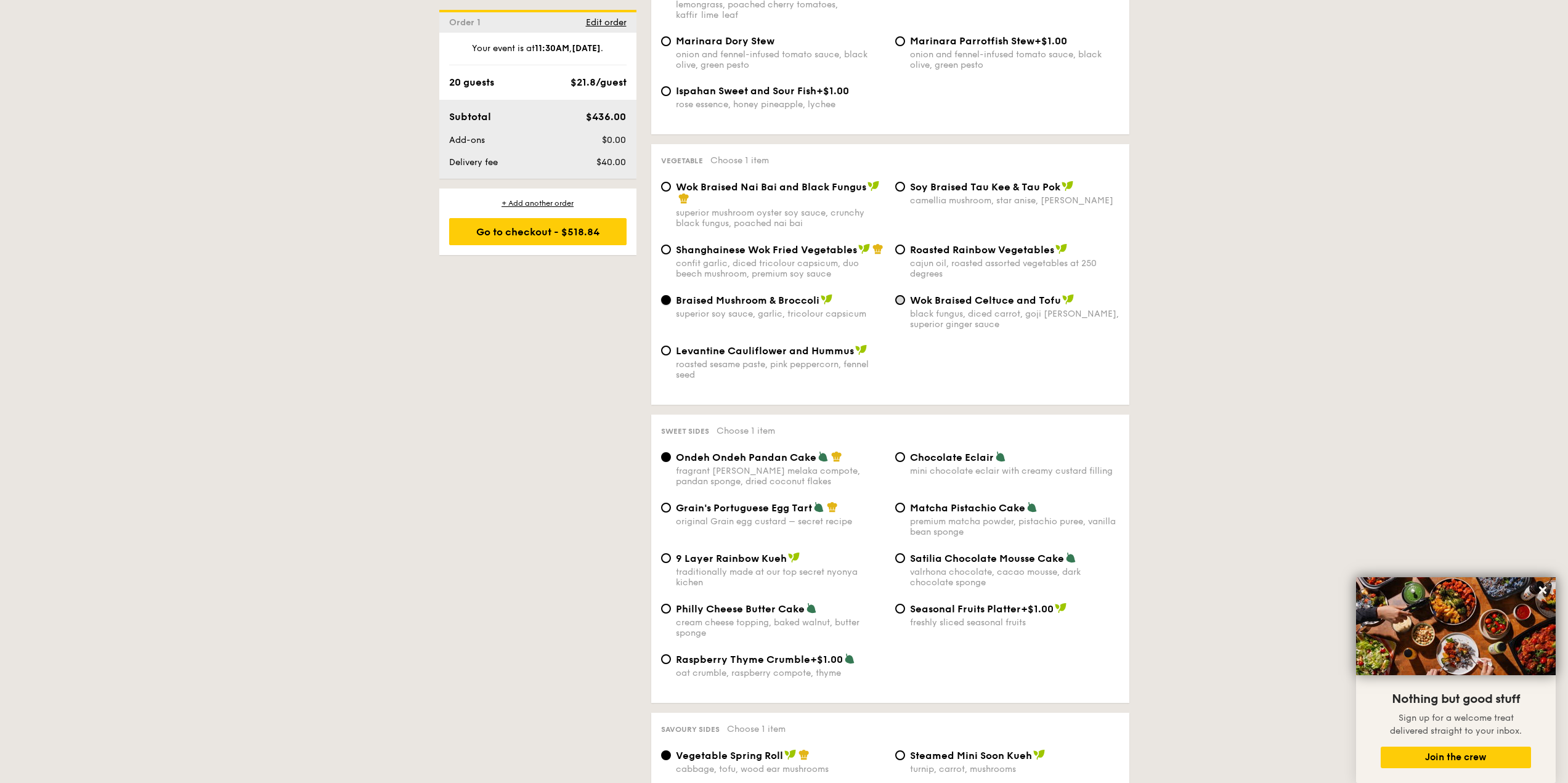
scroll to position [1504, 0]
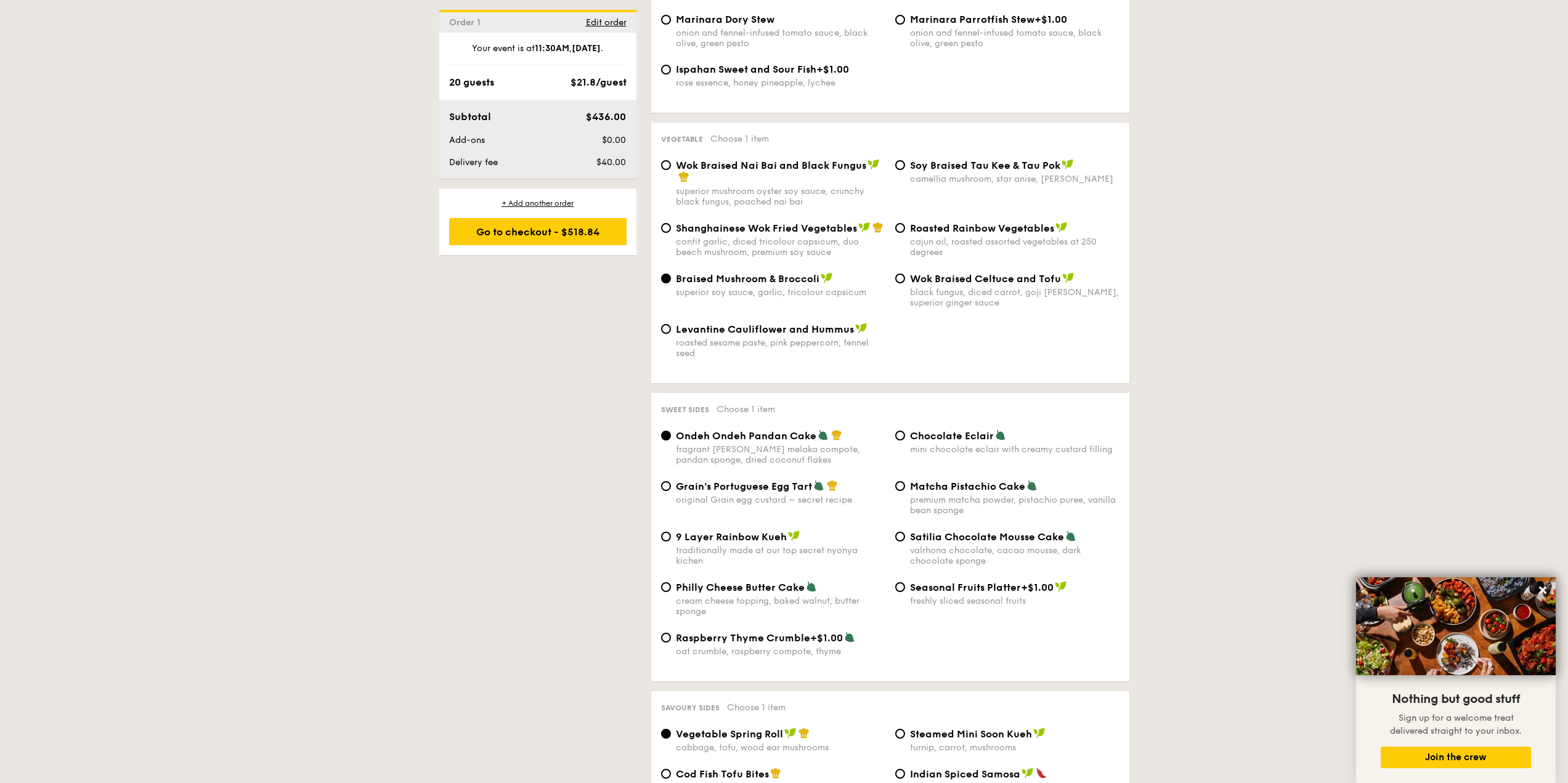
click at [955, 494] on div "premium matcha powder, pistachio puree, vanilla bean sponge" at bounding box center [1015, 505] width 209 height 21
click at [905, 481] on input "Matcha Pistachio Cake premium matcha powder, pistachio puree, vanilla bean spon…" at bounding box center [900, 486] width 9 height 9
radio input "true"
click at [770, 530] on div "9 Layer Rainbow Kueh traditionally made at our top secret nyonya kichen" at bounding box center [780, 548] width 209 height 36
click at [671, 532] on input "9 Layer Rainbow Kueh traditionally made at our top secret nyonya kichen" at bounding box center [666, 537] width 9 height 9
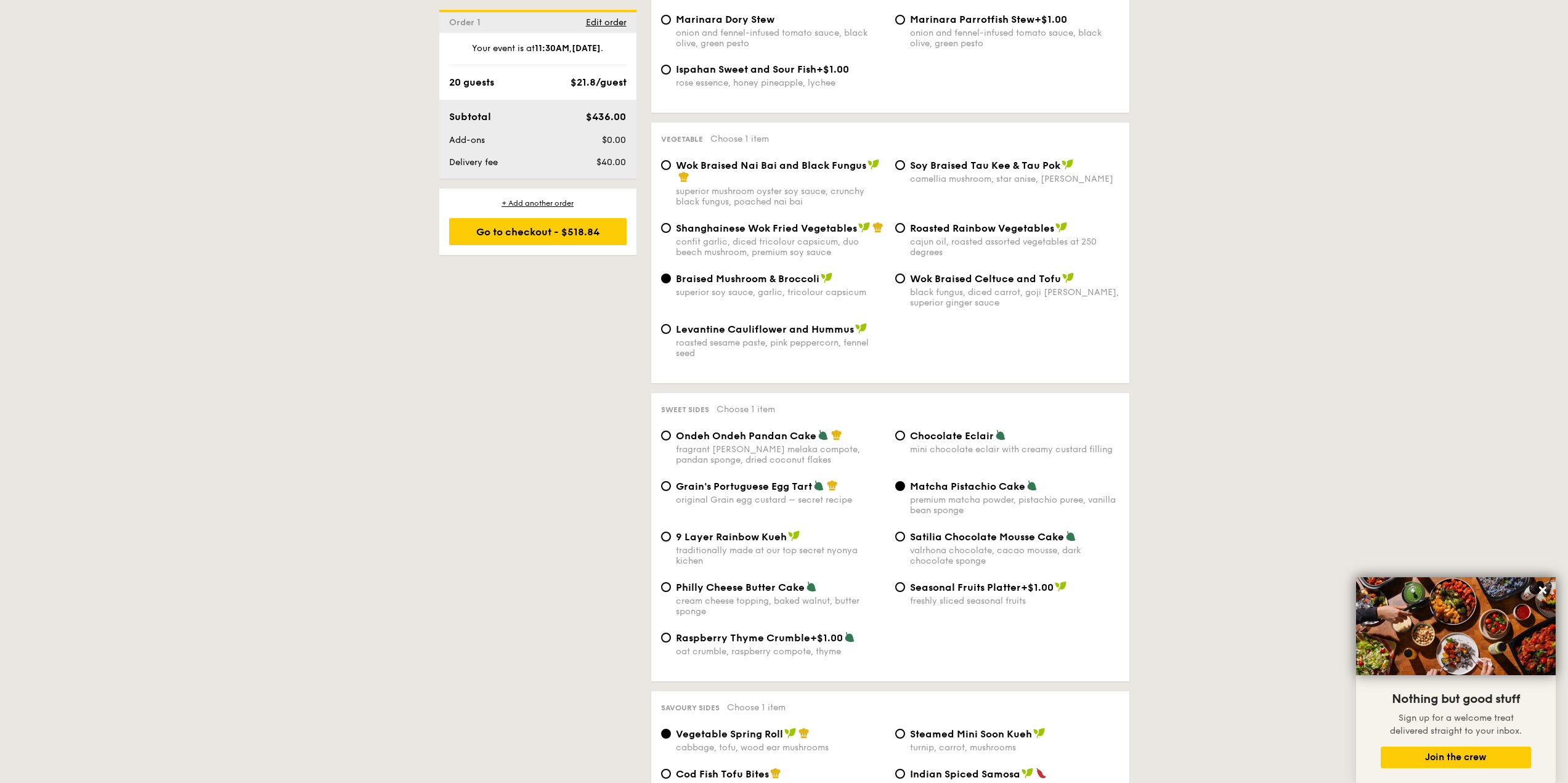
radio input "true"
click at [952, 480] on span "Matcha Pistachio Cake" at bounding box center [968, 486] width 115 height 11
click at [905, 481] on input "Matcha Pistachio Cake premium matcha powder, pistachio puree, vanilla bean spon…" at bounding box center [900, 486] width 9 height 9
radio input "true"
click at [788, 430] on span "Ondeh Ondeh Pandan Cake" at bounding box center [745, 436] width 141 height 11
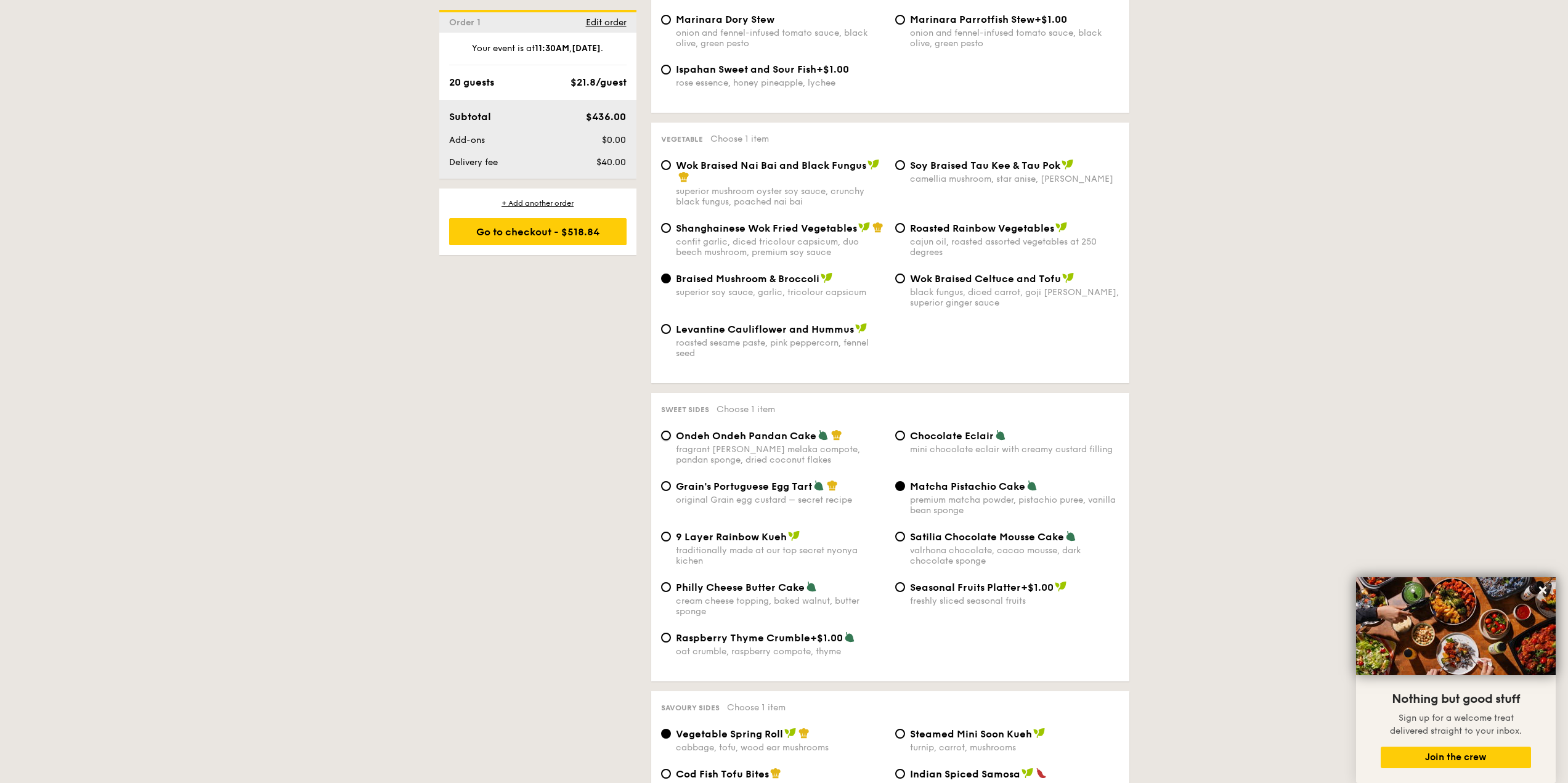
click at [671, 431] on input "Ondeh Ondeh Pandan Cake fragrant [PERSON_NAME] melaka compote, pandan sponge, d…" at bounding box center [666, 436] width 9 height 9
radio input "true"
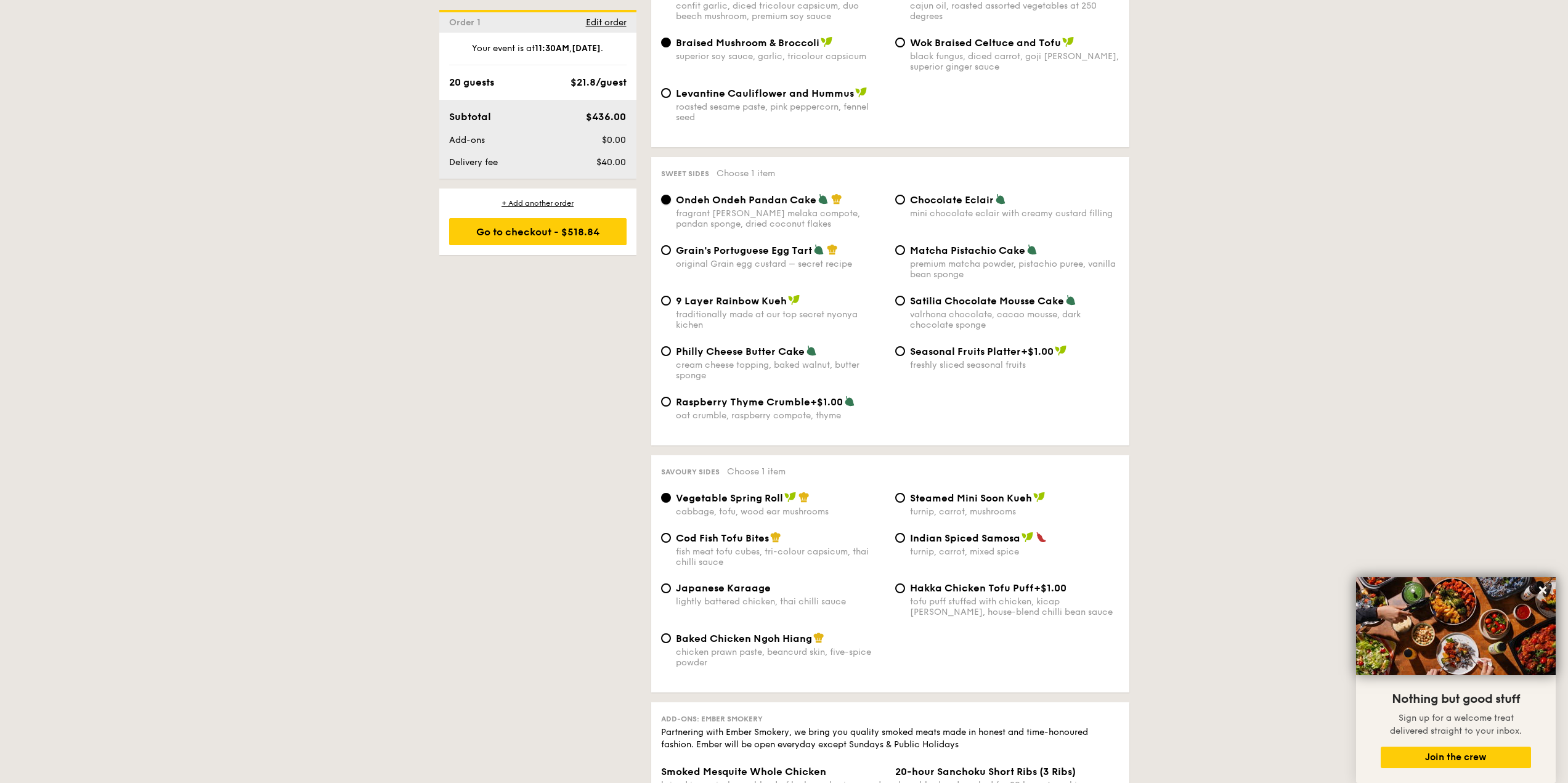
scroll to position [1750, 0]
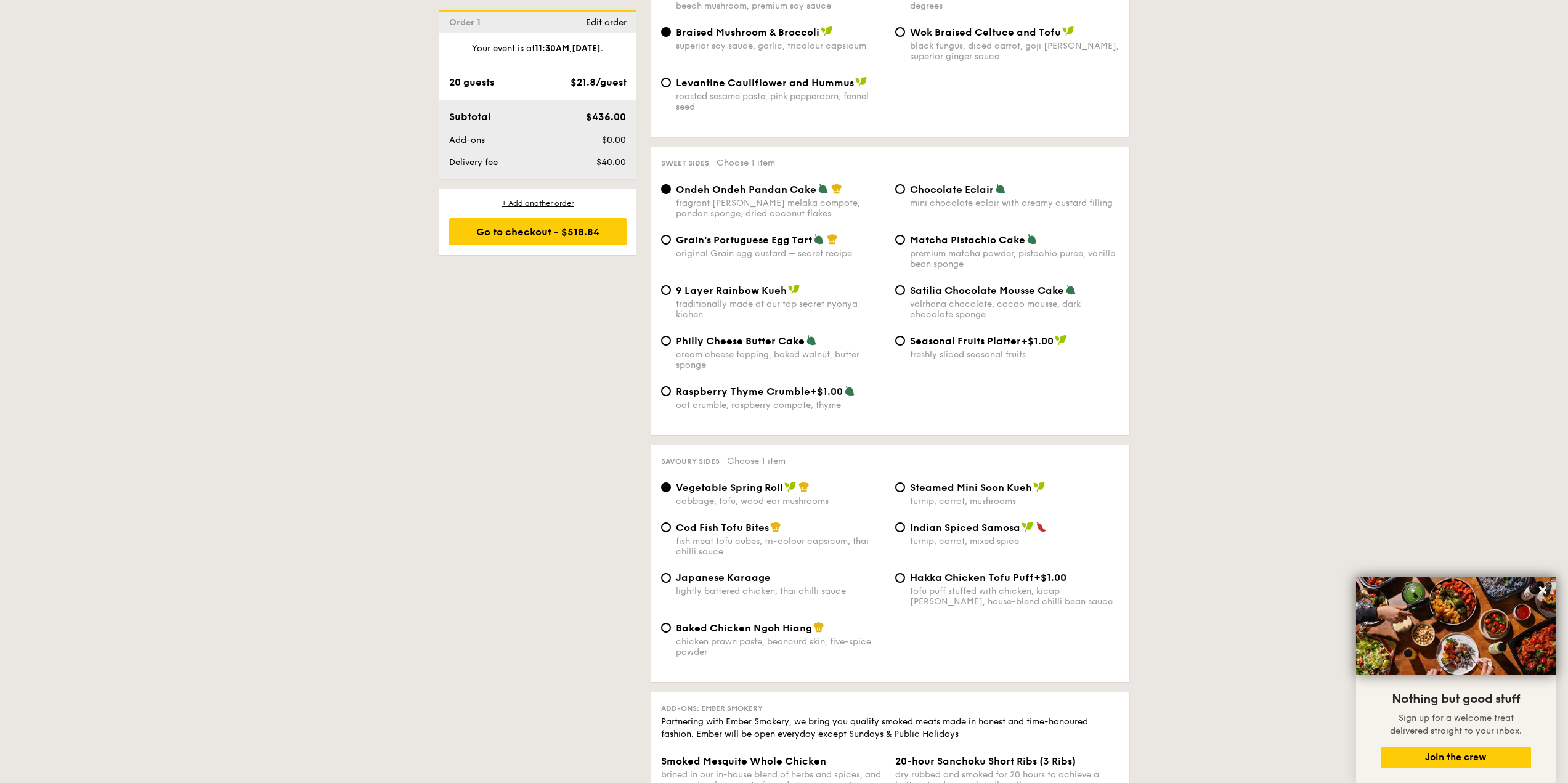
click at [754, 536] on div "fish meat tofu cubes, tri-colour capsicum, thai chilli sauce" at bounding box center [780, 546] width 209 height 21
click at [671, 523] on input "Cod Fish Tofu Bites fish meat tofu cubes, tri-colour capsicum, thai chilli sauce" at bounding box center [666, 527] width 9 height 9
radio input "true"
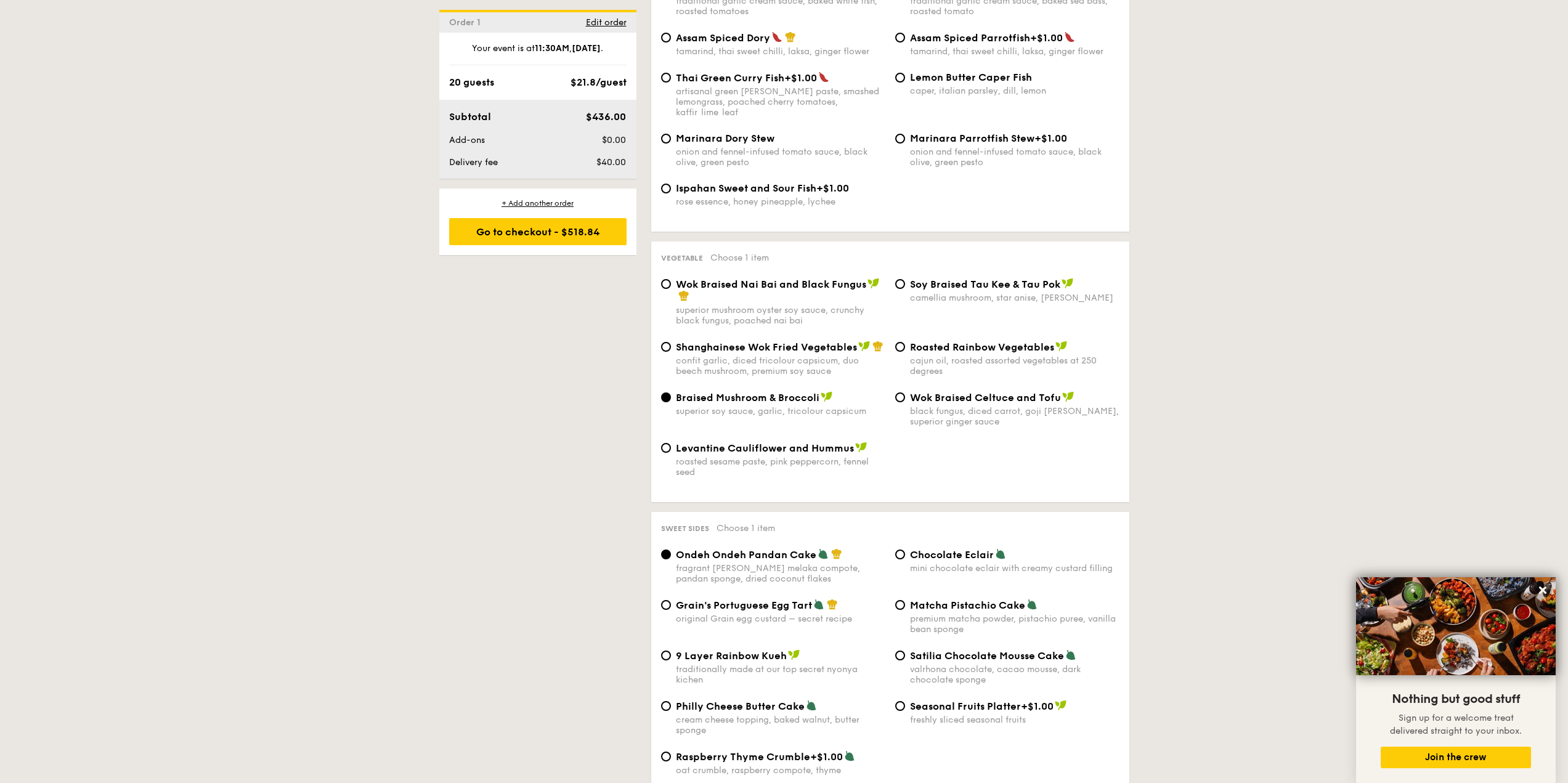
scroll to position [1380, 0]
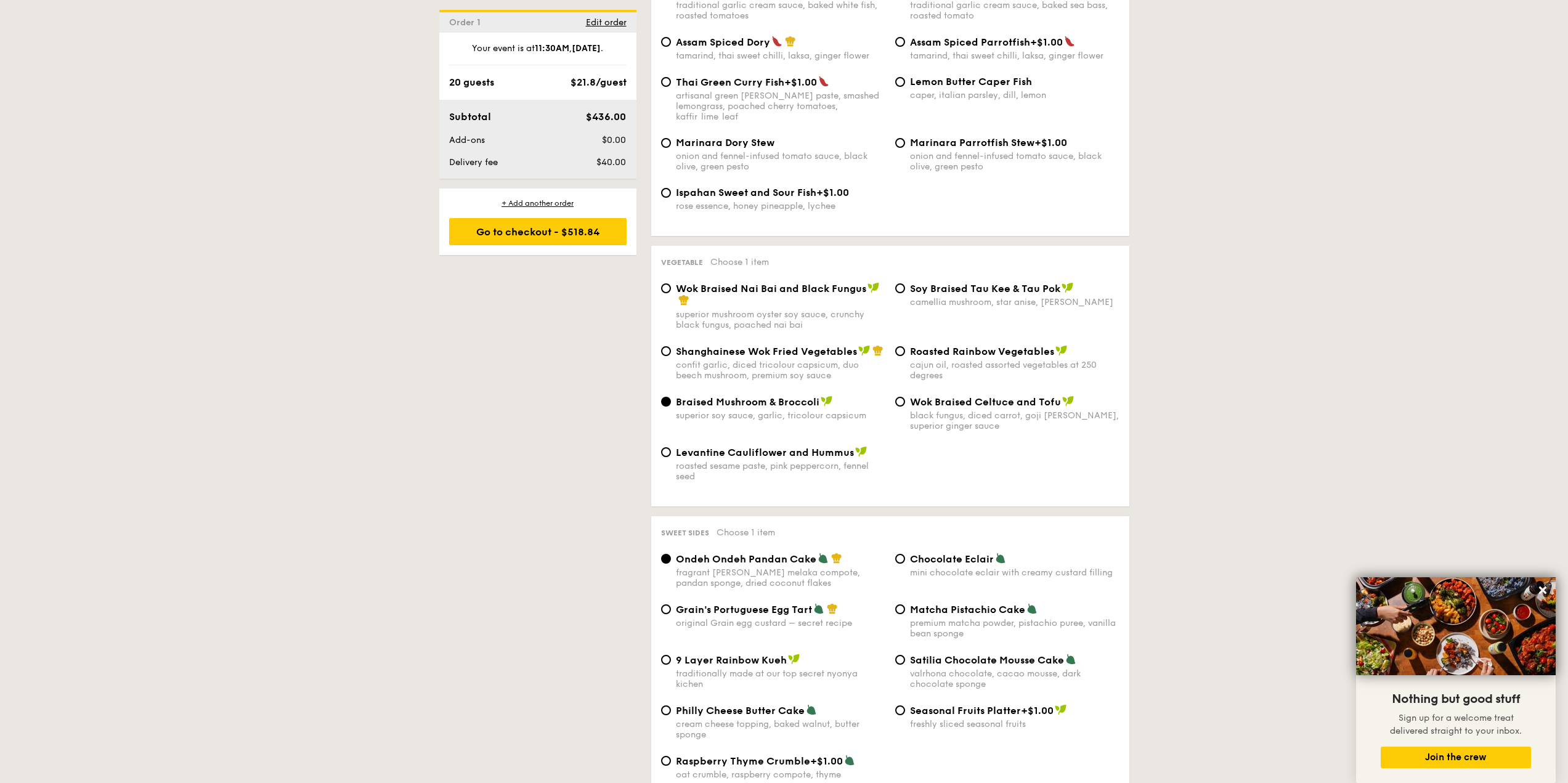
click at [799, 282] on div "Wok Braised Nai Bai and Black Fungus" at bounding box center [780, 294] width 209 height 25
click at [671, 283] on input "Wok Braised Nai Bai and Black Fungus superior mushroom oyster soy sauce, crunch…" at bounding box center [666, 288] width 9 height 9
radio input "true"
click at [809, 359] on div "confit garlic, diced tricolour capsicum, duo beech mushroom, premium soy sauce" at bounding box center [780, 370] width 209 height 21
click at [671, 346] on input "Shanghainese Wok Fried Vegetables confit garlic, diced tricolour capsicum, duo …" at bounding box center [666, 351] width 9 height 9
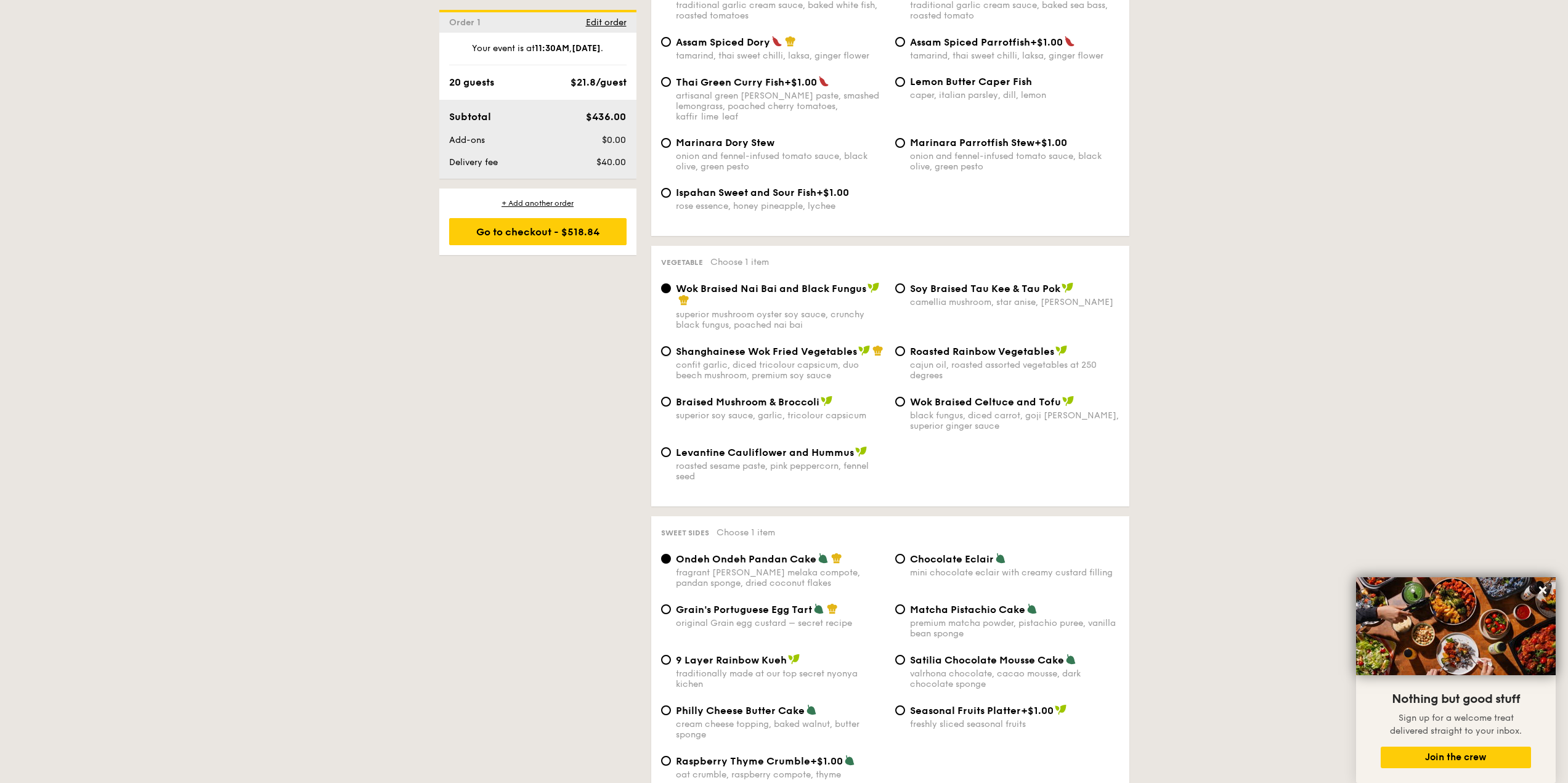
radio input "true"
click at [796, 309] on div "superior mushroom oyster soy sauce, crunchy black fungus, poached nai bai" at bounding box center [780, 320] width 209 height 21
click at [671, 291] on input "Wok Braised Nai Bai and Black Fungus superior mushroom oyster soy sauce, crunch…" at bounding box center [666, 288] width 9 height 9
radio input "true"
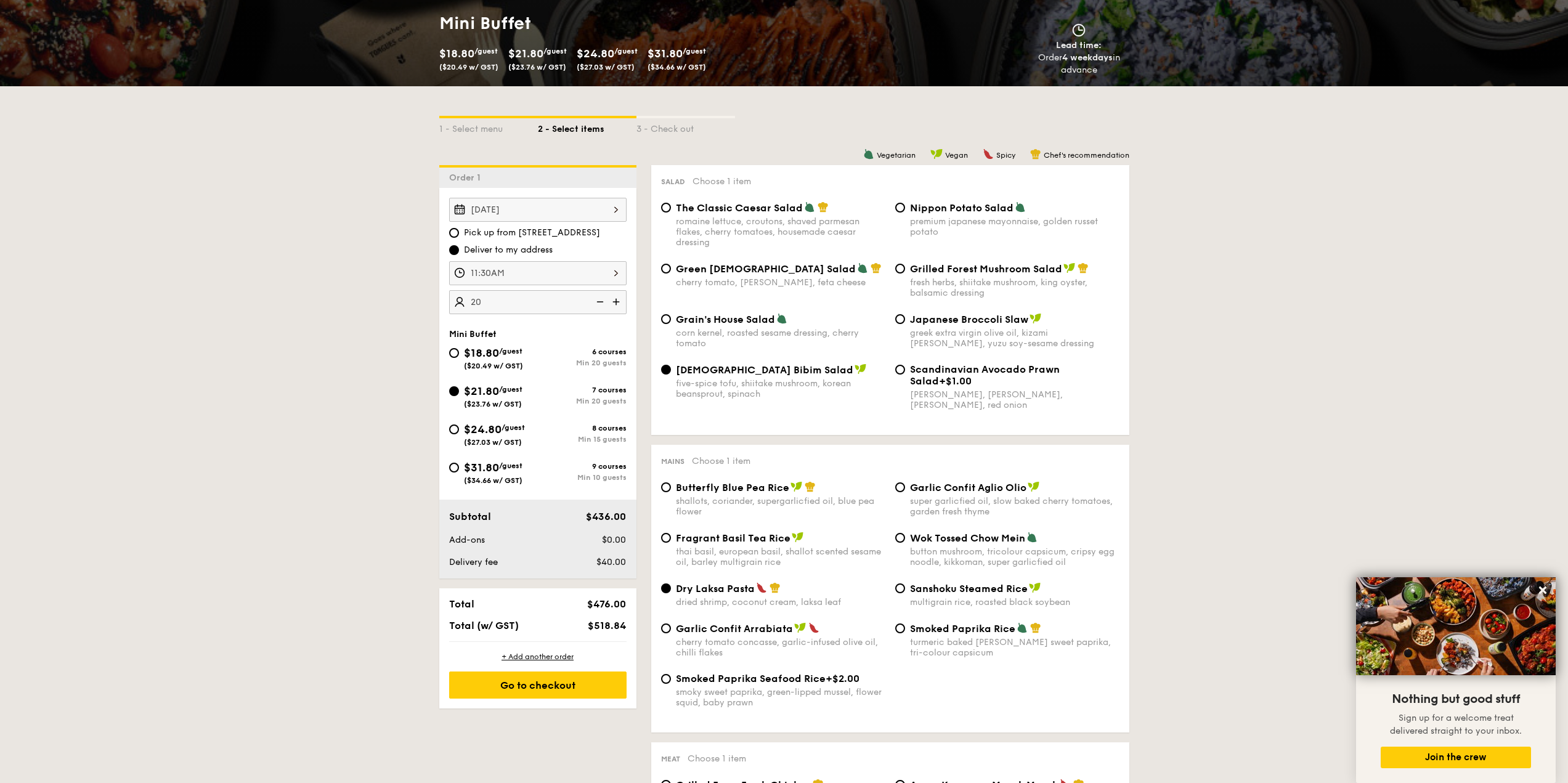
scroll to position [209, 0]
